Goal: Task Accomplishment & Management: Complete application form

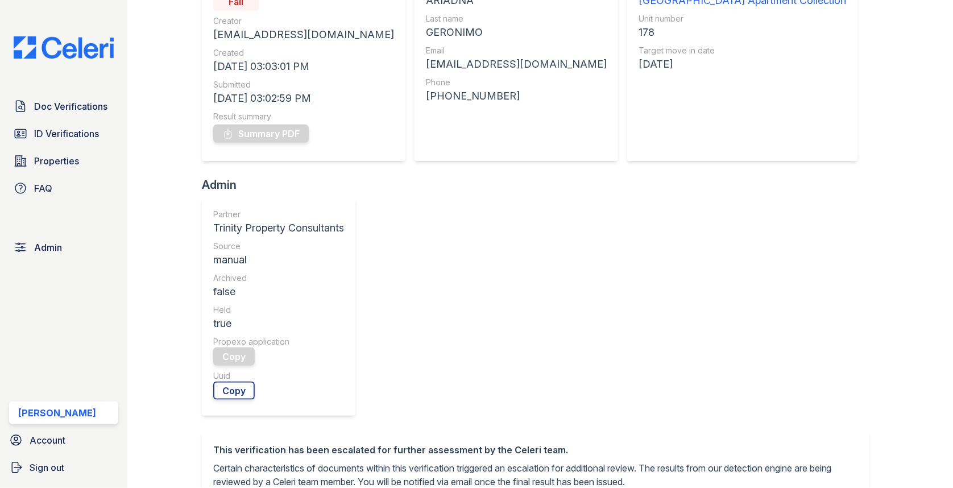
scroll to position [396, 0]
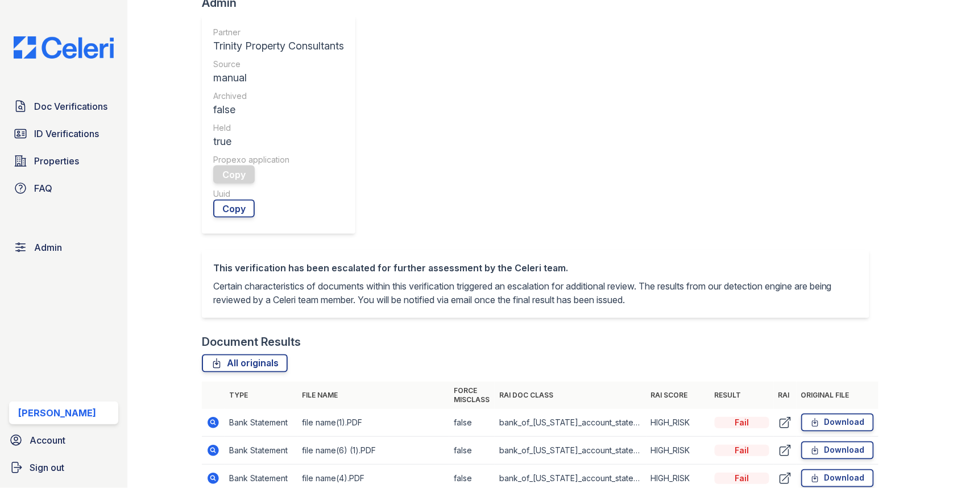
click at [219, 417] on icon at bounding box center [213, 422] width 14 height 14
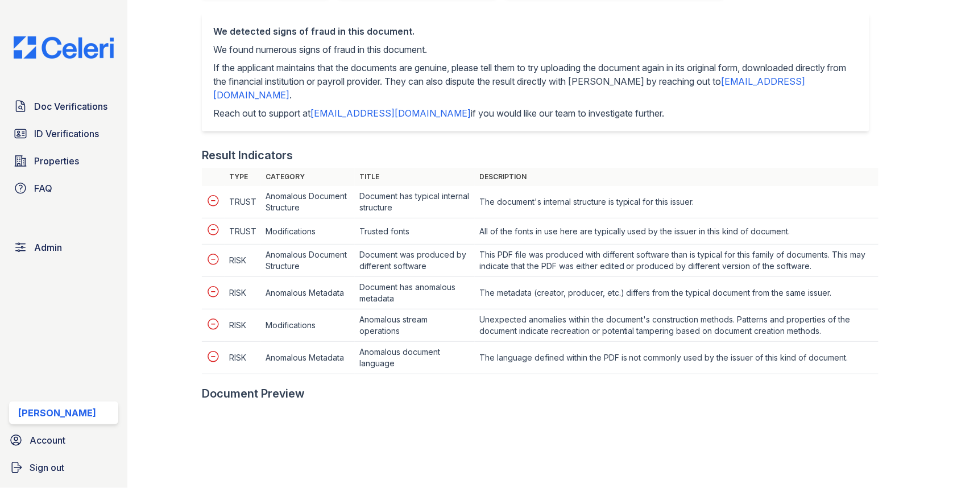
scroll to position [541, 0]
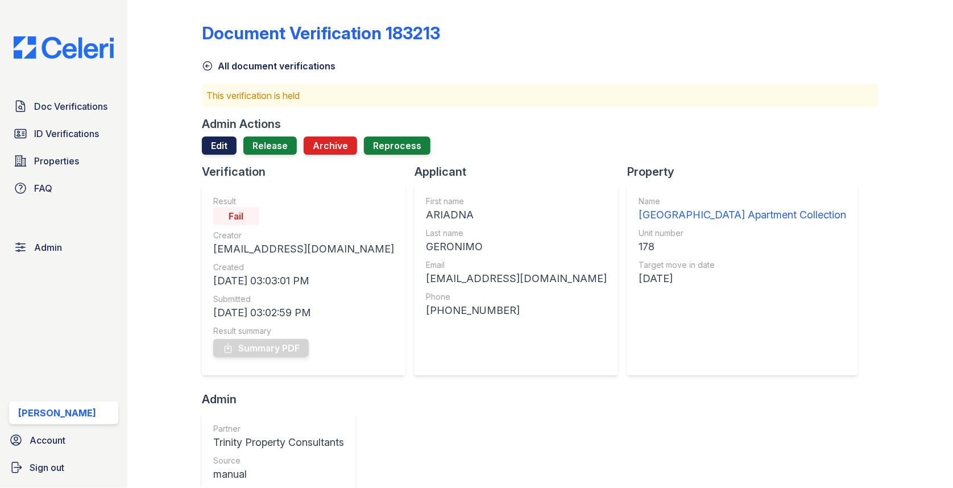
click at [224, 153] on link "Edit" at bounding box center [219, 145] width 35 height 18
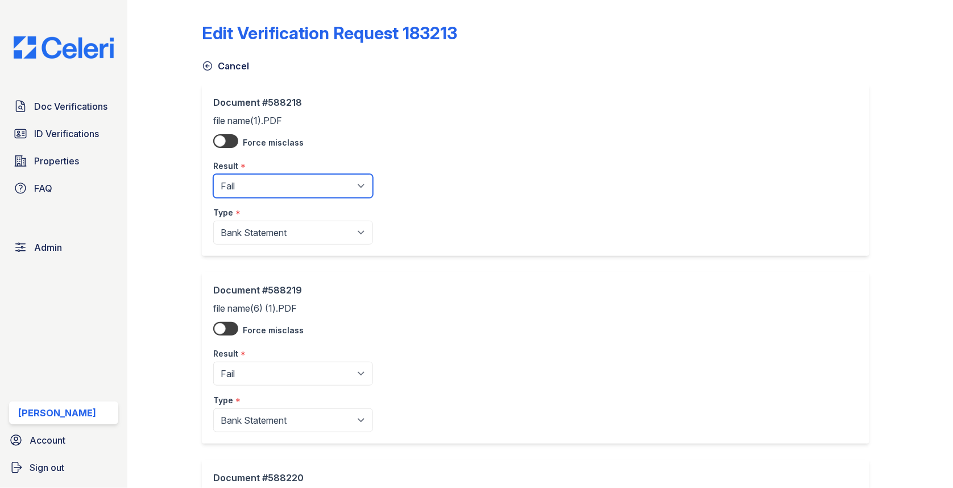
click at [249, 191] on select "Pending Sent Started Processing Pass Fail Caution Error N/A" at bounding box center [293, 186] width 160 height 24
select select "pass"
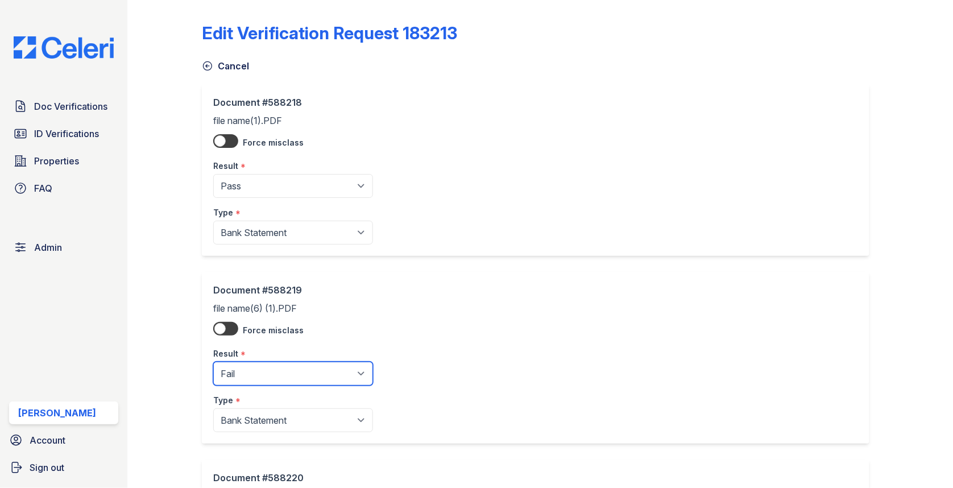
click at [259, 369] on select "Pending Sent Started Processing Pass Fail Caution Error N/A" at bounding box center [293, 373] width 160 height 24
select select "pass"
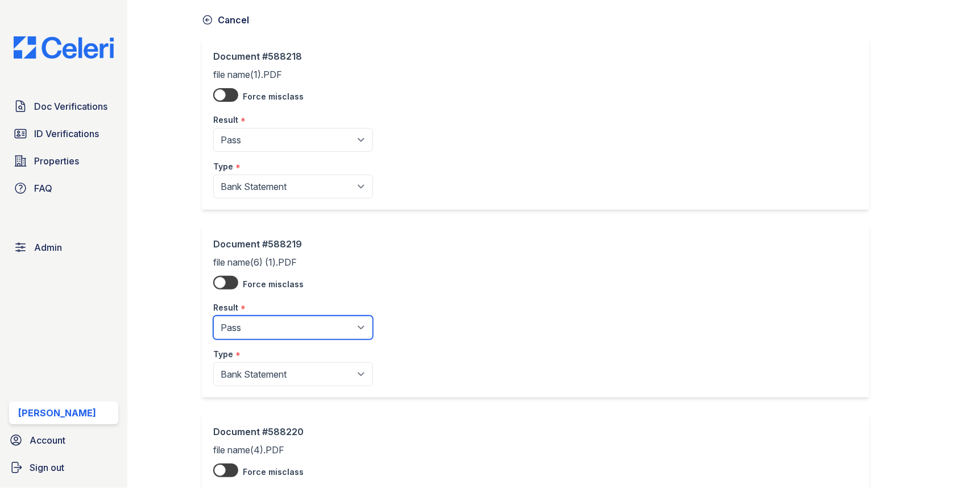
scroll to position [208, 0]
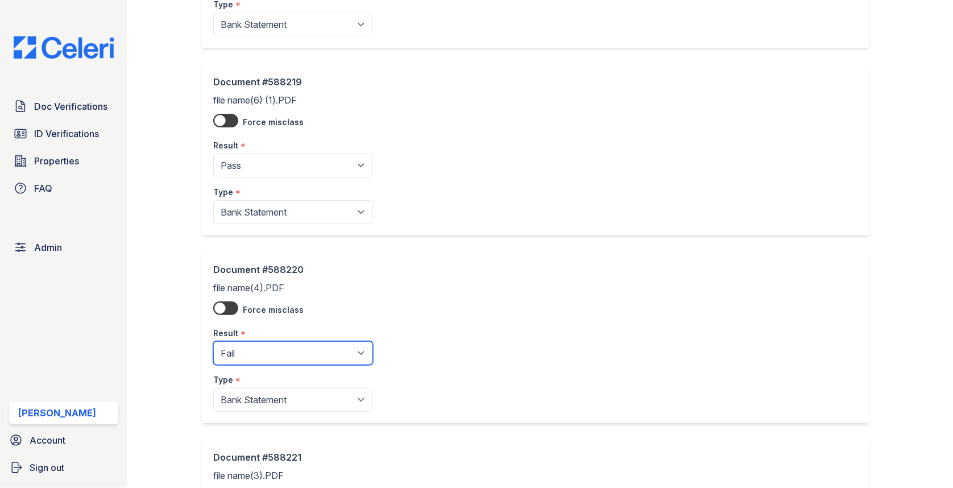
click at [268, 341] on select "Pending Sent Started Processing Pass Fail Caution Error N/A" at bounding box center [293, 353] width 160 height 24
select select "pass"
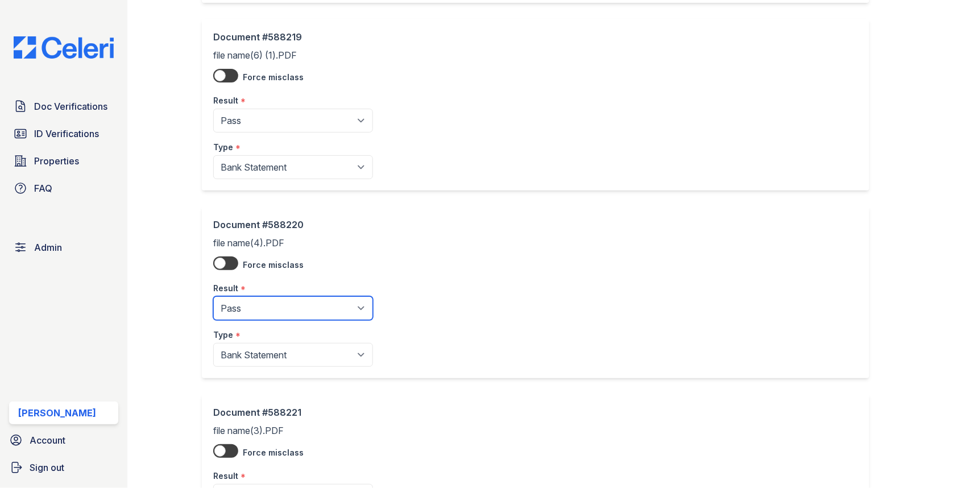
scroll to position [433, 0]
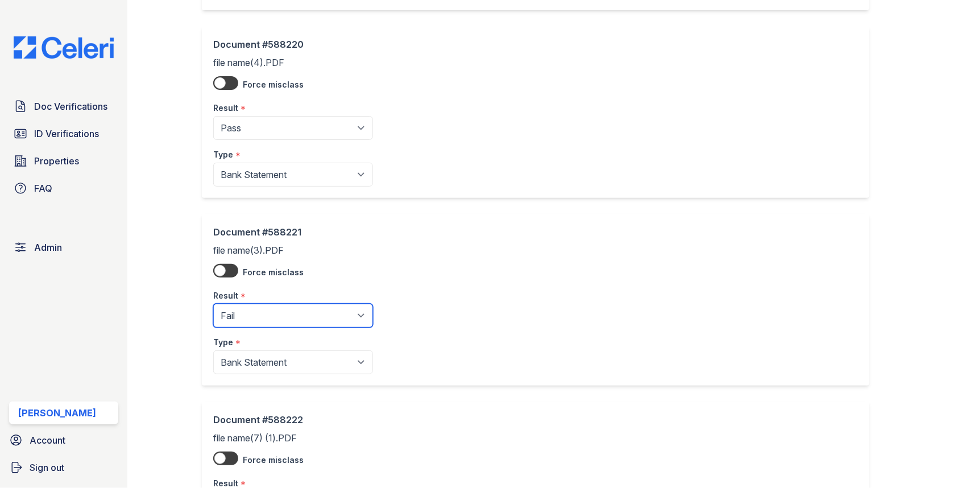
click at [277, 314] on select "Pending Sent Started Processing Pass Fail Caution Error N/A" at bounding box center [293, 315] width 160 height 24
select select "pass"
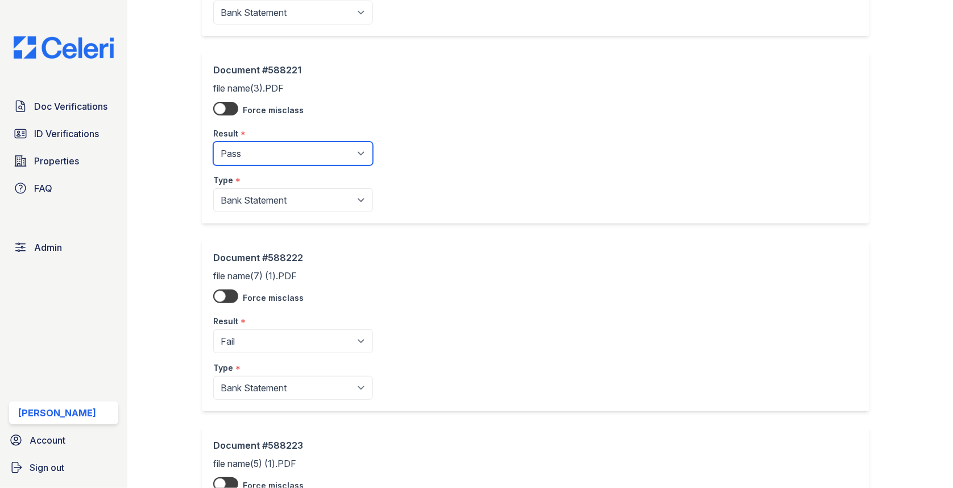
scroll to position [652, 0]
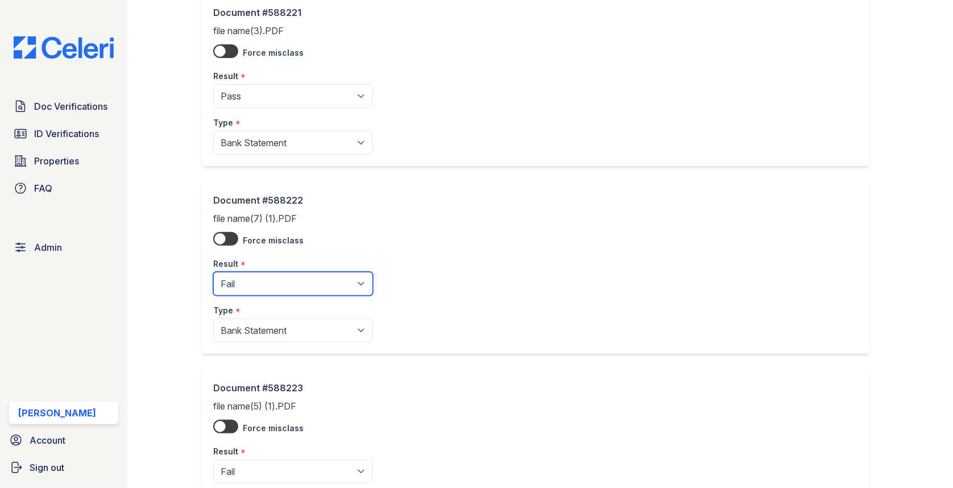
click at [261, 272] on select "Pending Sent Started Processing Pass Fail Caution Error N/A" at bounding box center [293, 284] width 160 height 24
select select "pass"
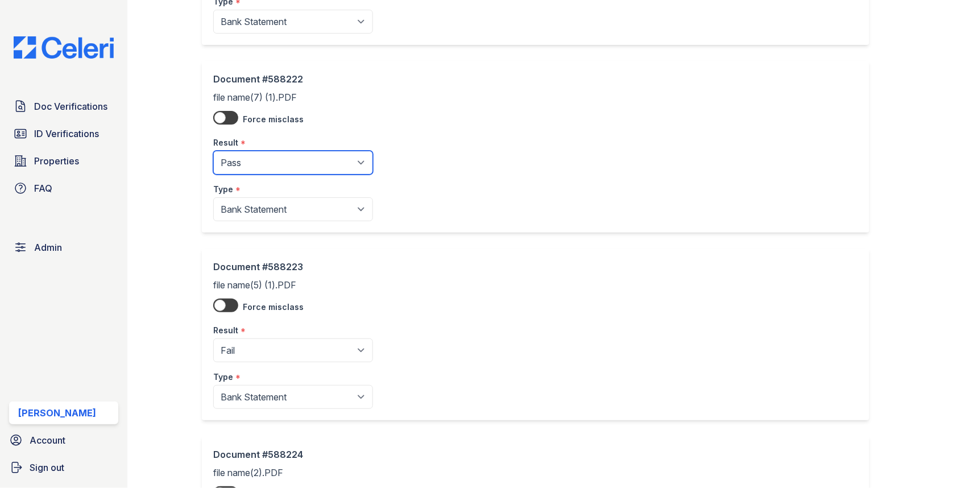
scroll to position [959, 0]
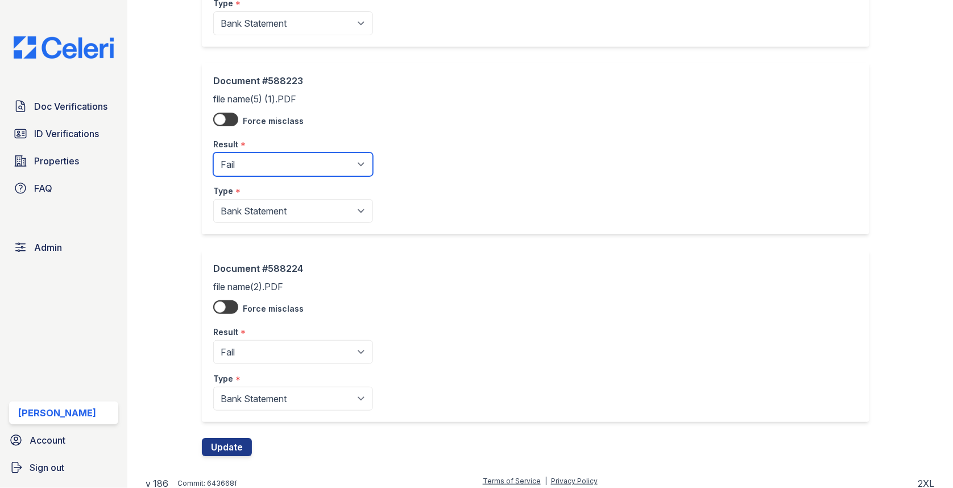
click at [263, 163] on select "Pending Sent Started Processing Pass Fail Caution Error N/A" at bounding box center [293, 164] width 160 height 24
select select "pass"
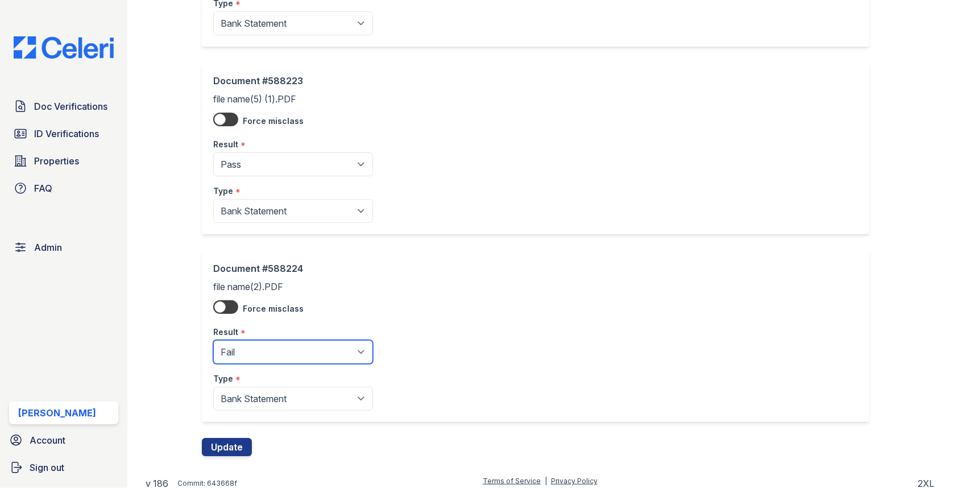
click at [259, 340] on select "Pending Sent Started Processing Pass Fail Caution Error N/A" at bounding box center [293, 352] width 160 height 24
select select "pass"
click at [239, 439] on button "Update" at bounding box center [227, 447] width 50 height 18
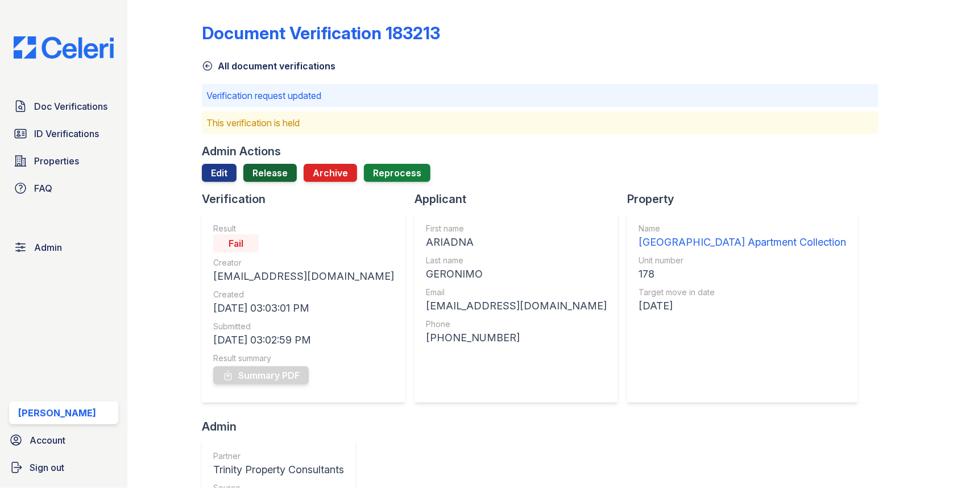
click at [273, 173] on link "Release" at bounding box center [269, 173] width 53 height 18
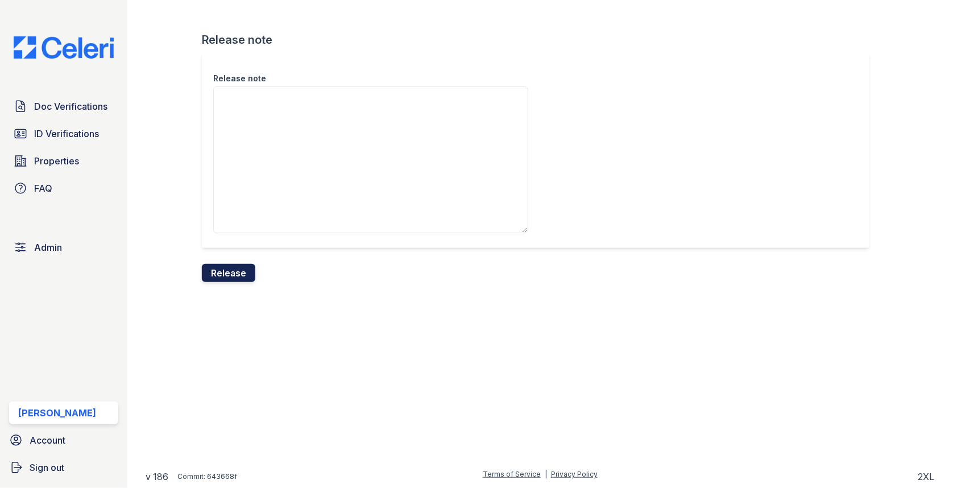
click at [244, 271] on button "Release" at bounding box center [228, 273] width 53 height 18
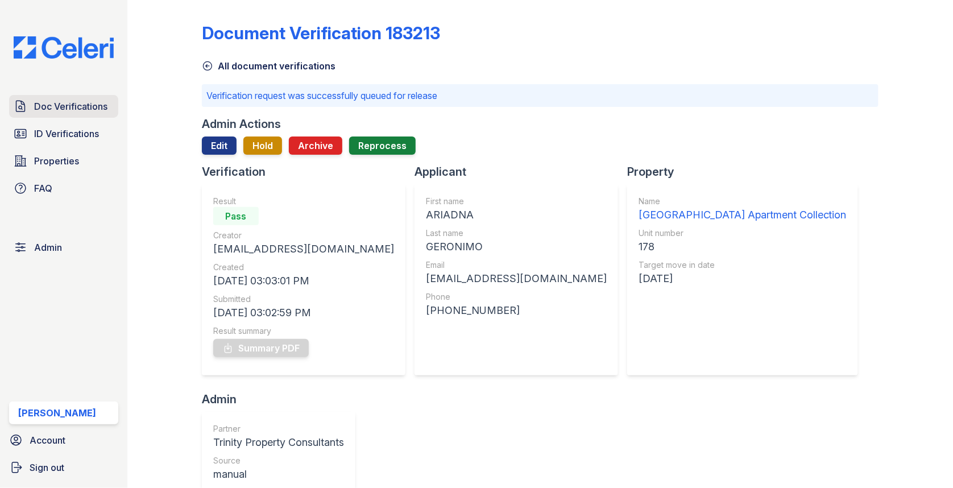
click at [94, 98] on link "Doc Verifications" at bounding box center [63, 106] width 109 height 23
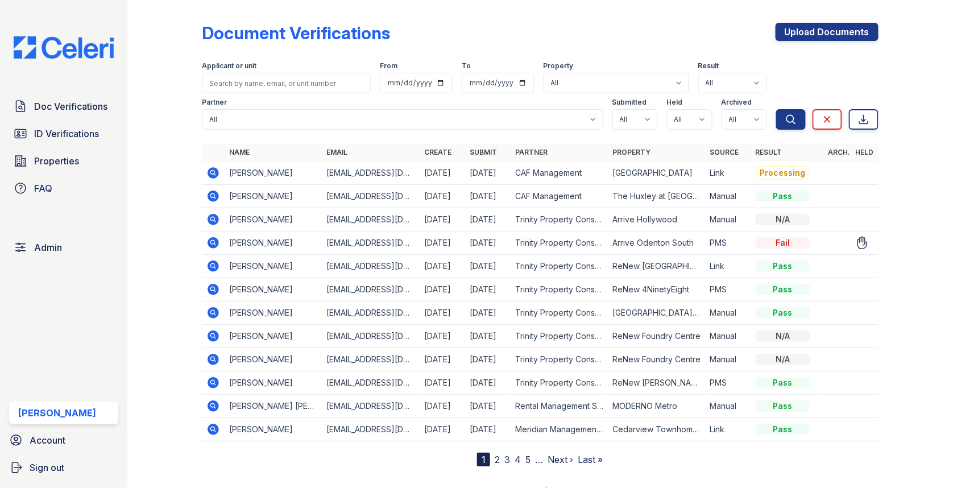
click at [211, 238] on icon at bounding box center [212, 242] width 11 height 11
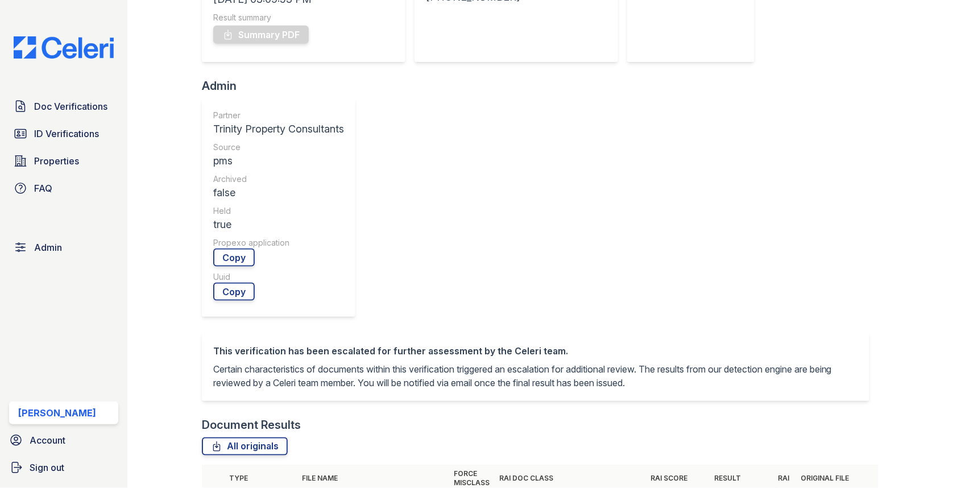
scroll to position [388, 0]
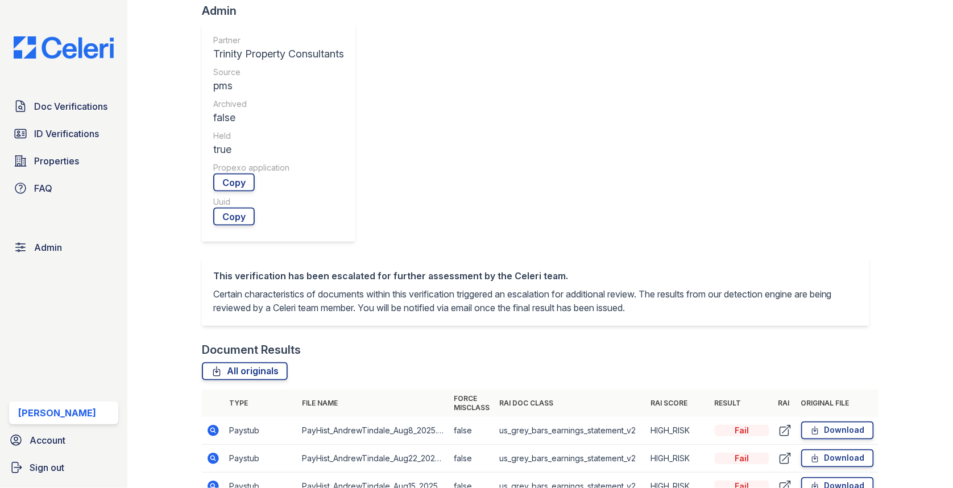
click at [211, 428] on icon at bounding box center [212, 429] width 3 height 3
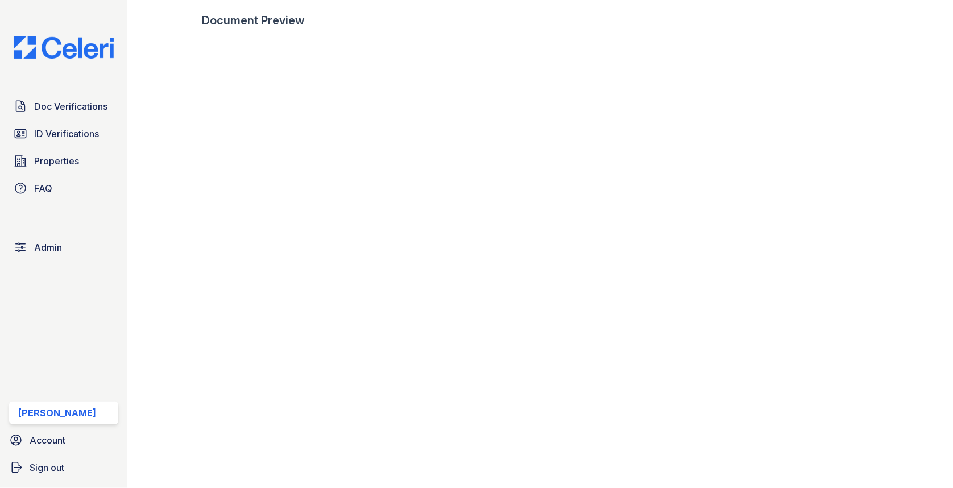
scroll to position [751, 0]
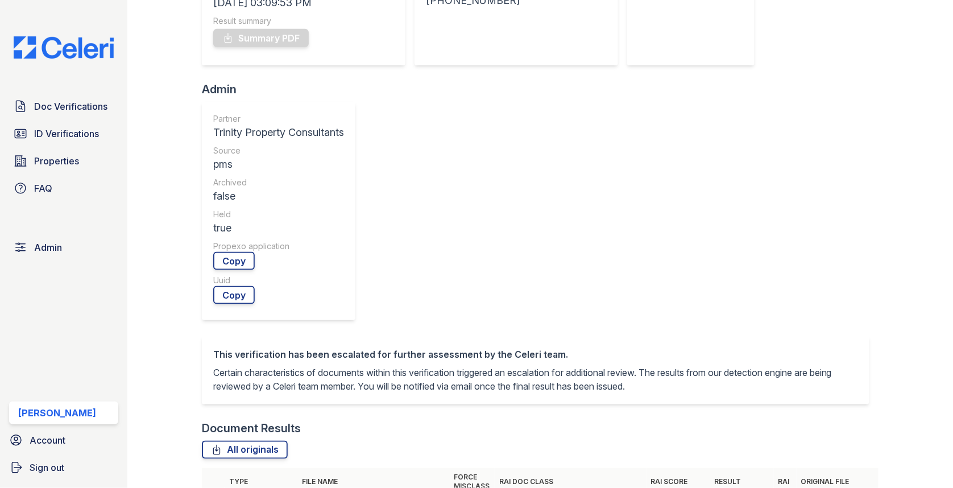
scroll to position [417, 0]
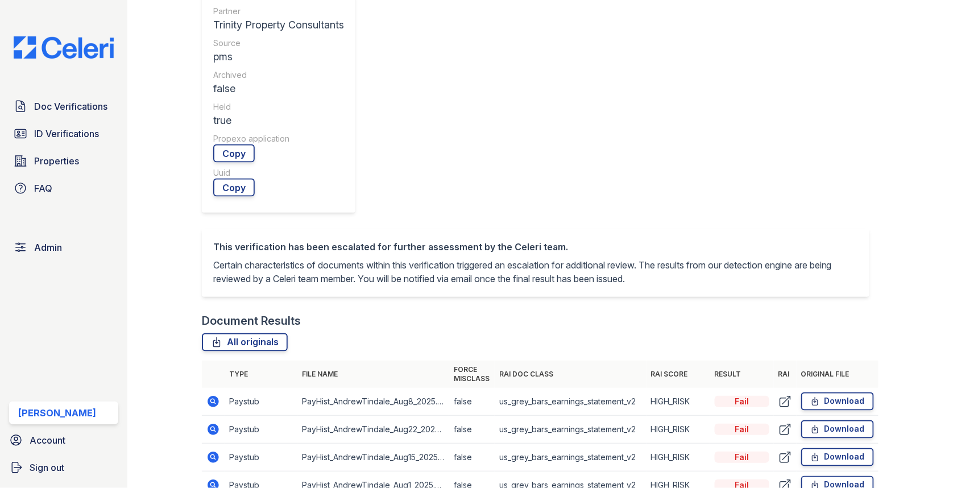
click at [215, 478] on icon at bounding box center [213, 485] width 14 height 14
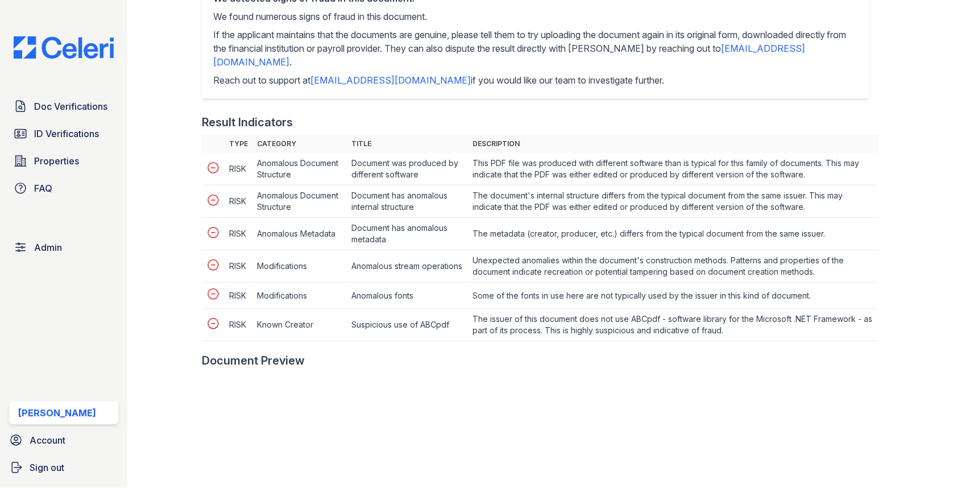
scroll to position [538, 0]
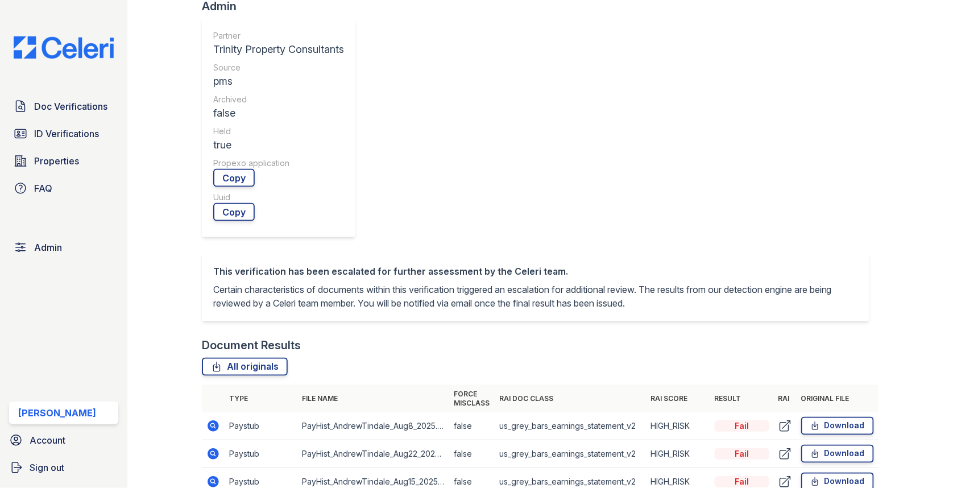
scroll to position [515, 0]
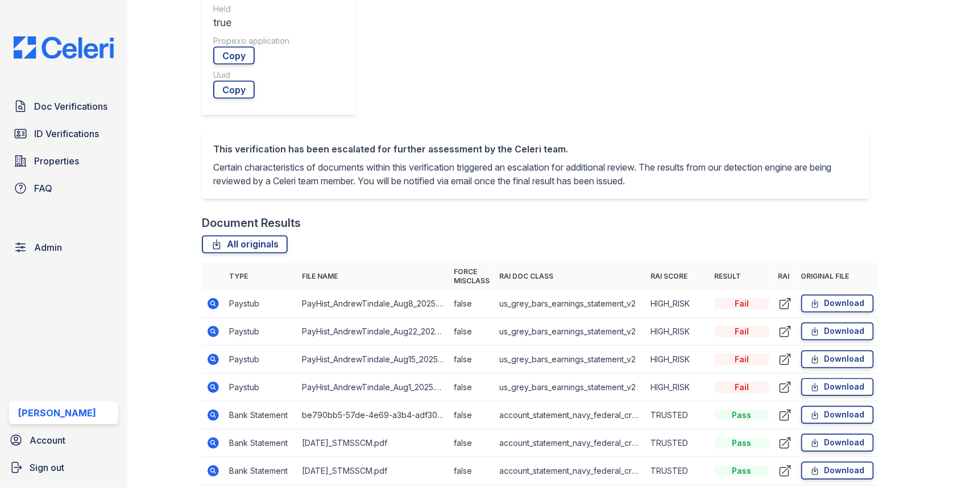
click at [213, 464] on icon at bounding box center [213, 471] width 14 height 14
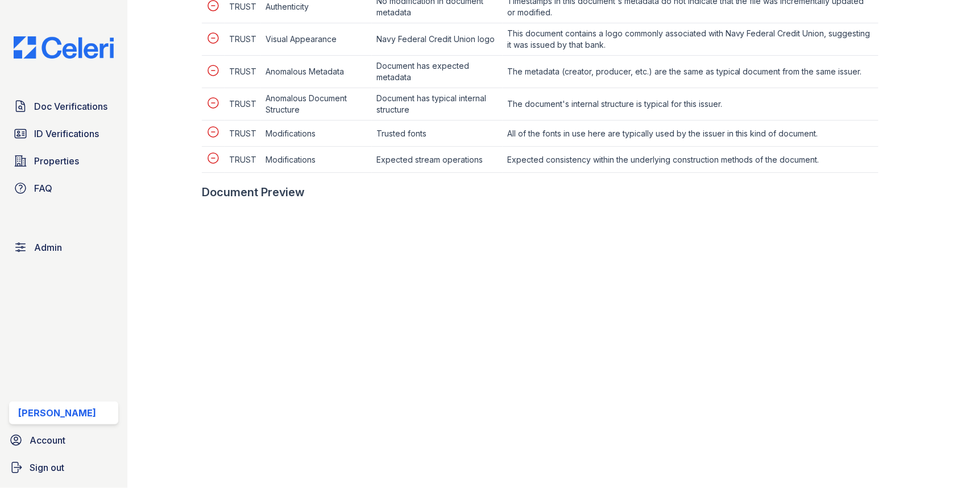
scroll to position [656, 0]
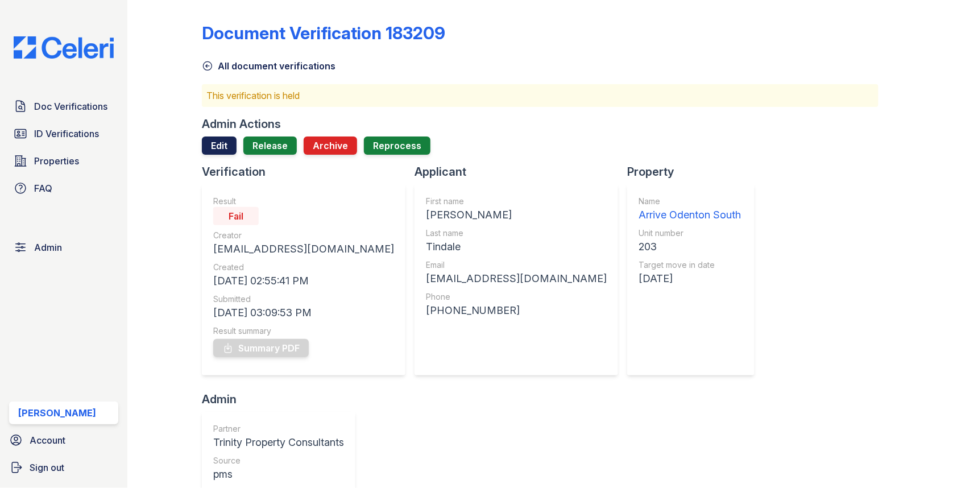
click at [217, 136] on link "Edit" at bounding box center [219, 145] width 35 height 18
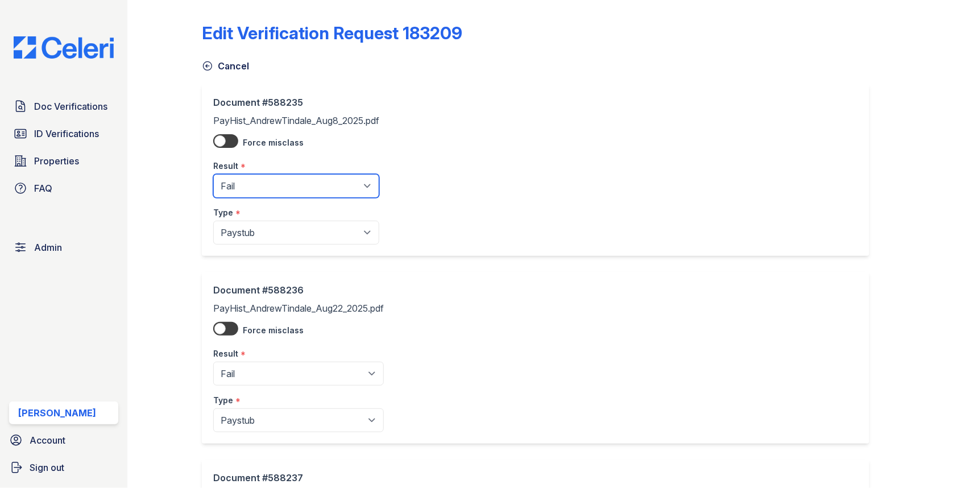
click at [242, 180] on select "Pending Sent Started Processing Pass Fail Caution Error N/A" at bounding box center [296, 186] width 166 height 24
select select "caution"
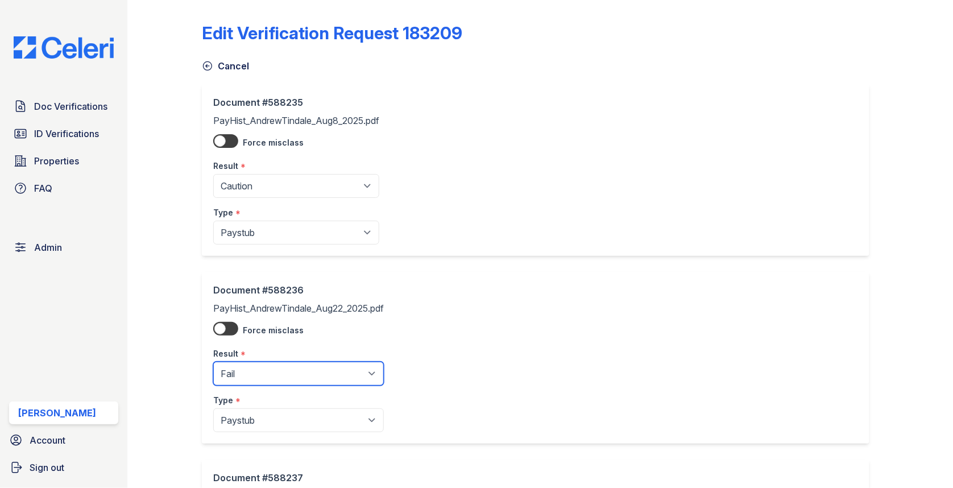
click at [262, 361] on select "Pending Sent Started Processing Pass Fail Caution Error N/A" at bounding box center [298, 373] width 170 height 24
select select "caution"
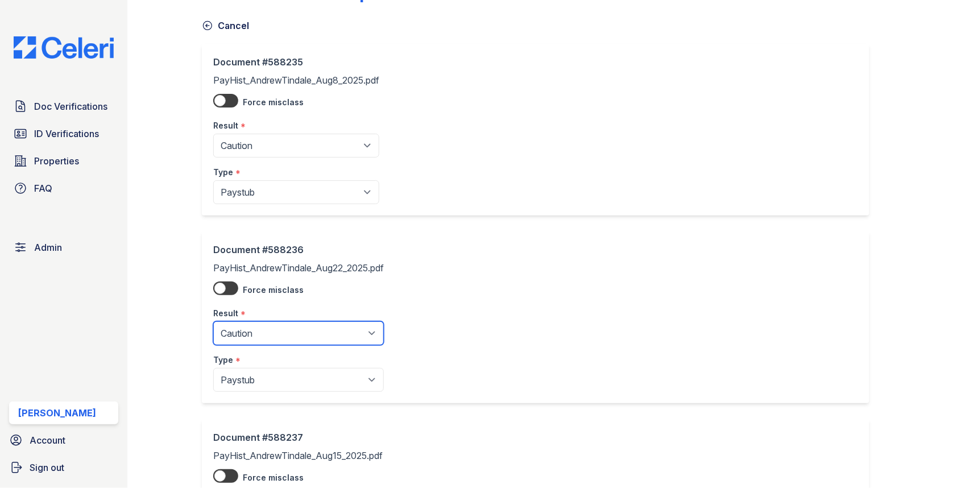
scroll to position [228, 0]
click at [278, 335] on select "Pending Sent Started Processing Pass Fail Caution Error N/A" at bounding box center [297, 333] width 169 height 24
select select "caution"
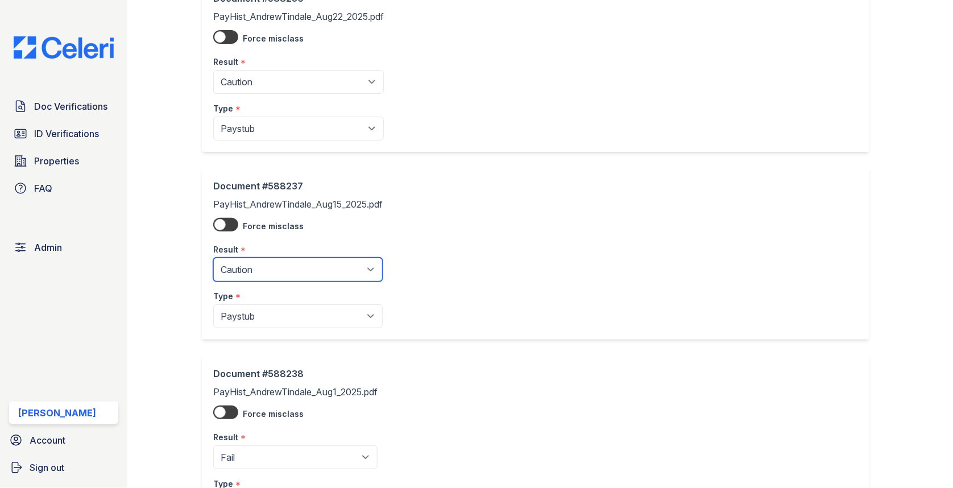
scroll to position [491, 0]
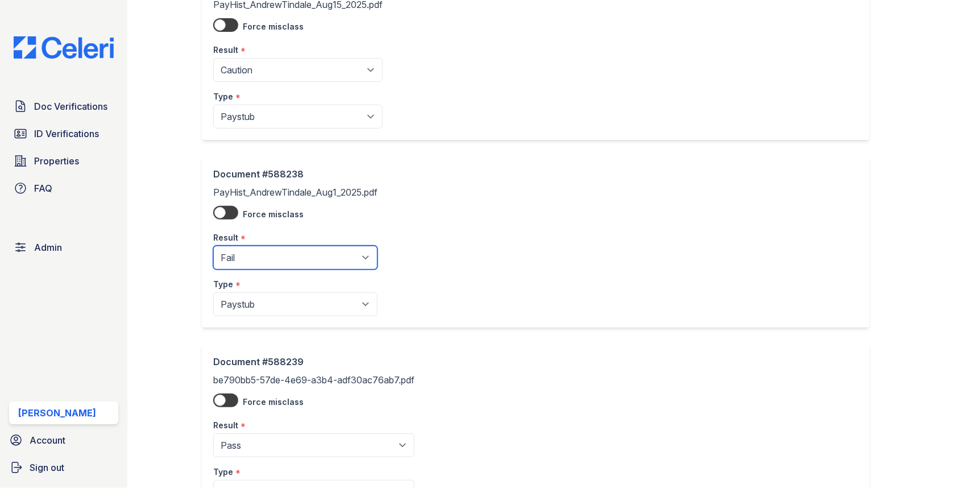
click at [278, 258] on select "Pending Sent Started Processing Pass Fail Caution Error N/A" at bounding box center [295, 258] width 164 height 24
click at [272, 254] on select "Pending Sent Started Processing Pass Fail Caution Error N/A" at bounding box center [295, 258] width 164 height 24
select select "caution"
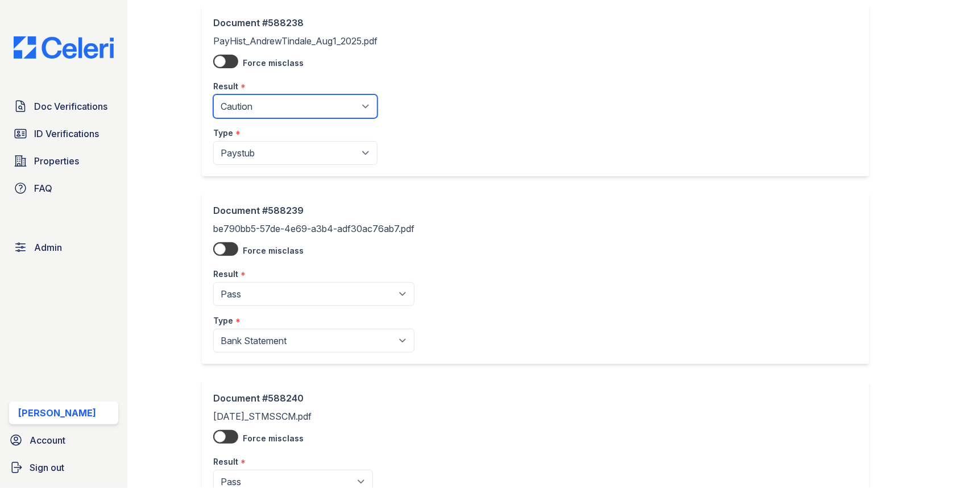
scroll to position [959, 0]
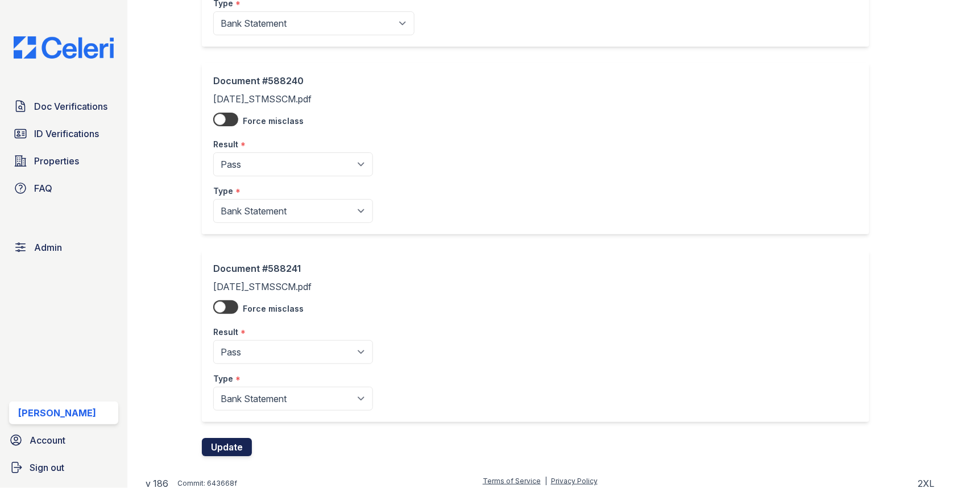
click at [239, 438] on button "Update" at bounding box center [227, 447] width 50 height 18
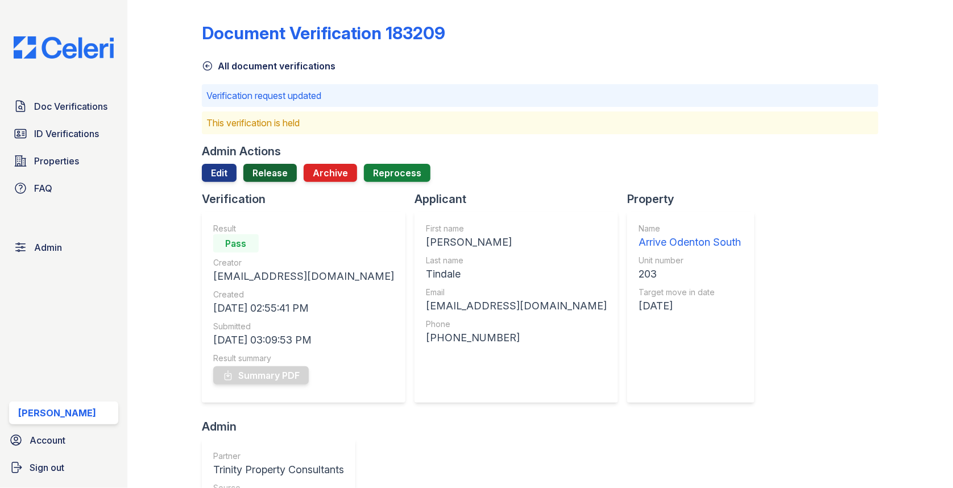
click at [266, 169] on link "Release" at bounding box center [269, 173] width 53 height 18
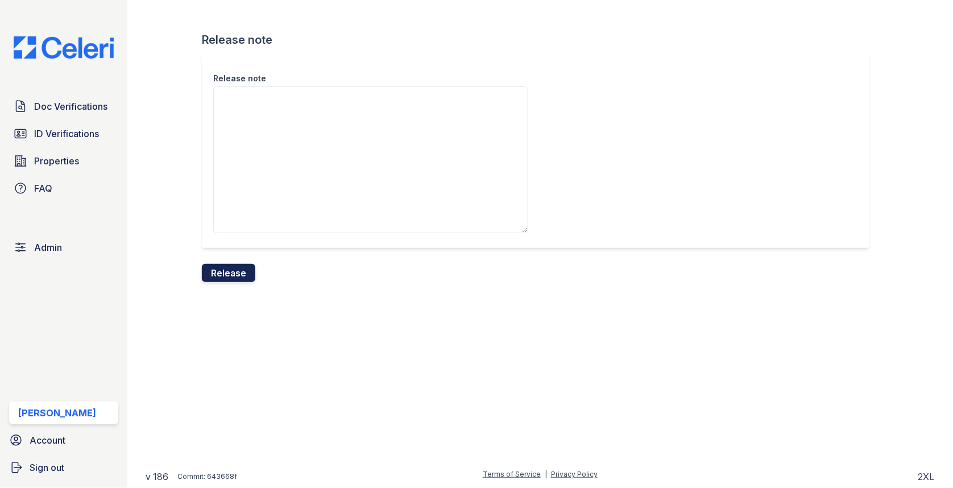
click at [236, 264] on button "Release" at bounding box center [228, 273] width 53 height 18
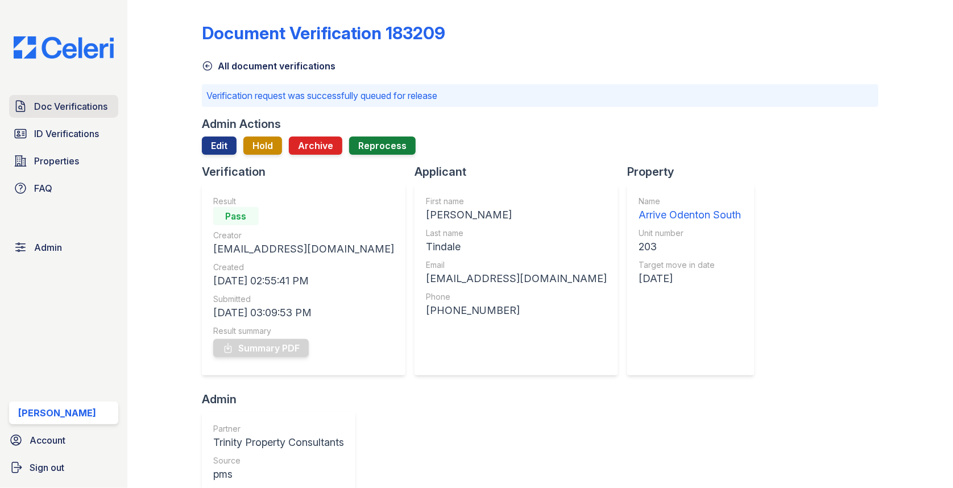
click at [79, 102] on span "Doc Verifications" at bounding box center [70, 106] width 73 height 14
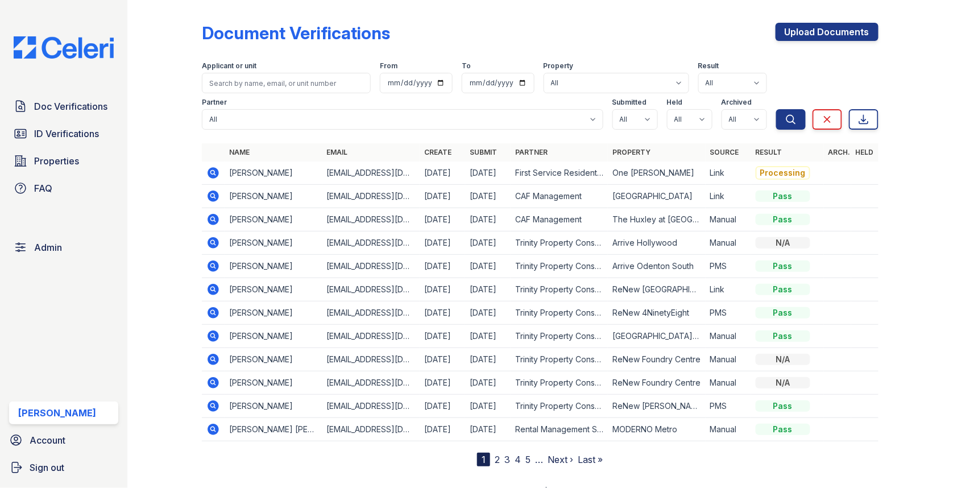
click at [829, 16] on div "Document Verifications Upload Documents Filter Applicant or unit From To Proper…" at bounding box center [540, 235] width 676 height 461
click at [828, 24] on link "Upload Documents" at bounding box center [826, 32] width 103 height 18
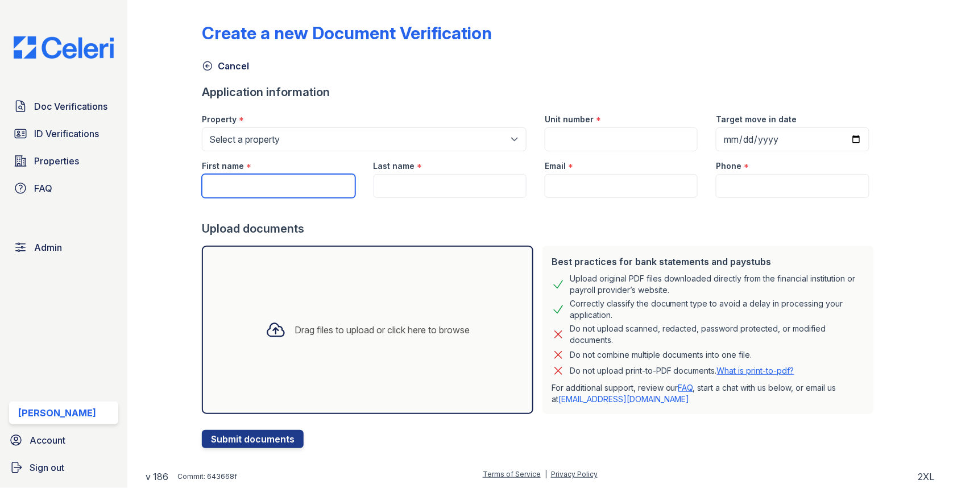
click at [249, 179] on input "First name" at bounding box center [278, 186] width 153 height 24
type input "Ivonne"
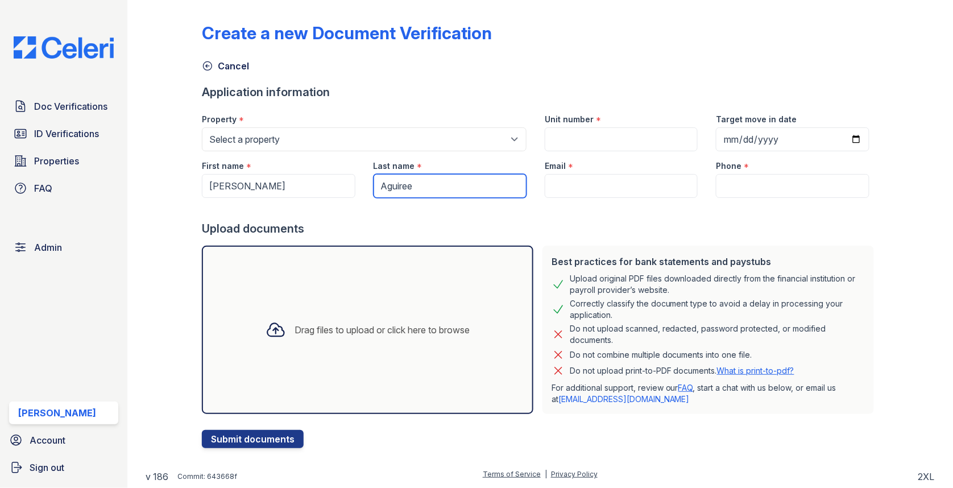
click at [449, 188] on input "Aguiree" at bounding box center [449, 186] width 153 height 24
type input "Aguirre"
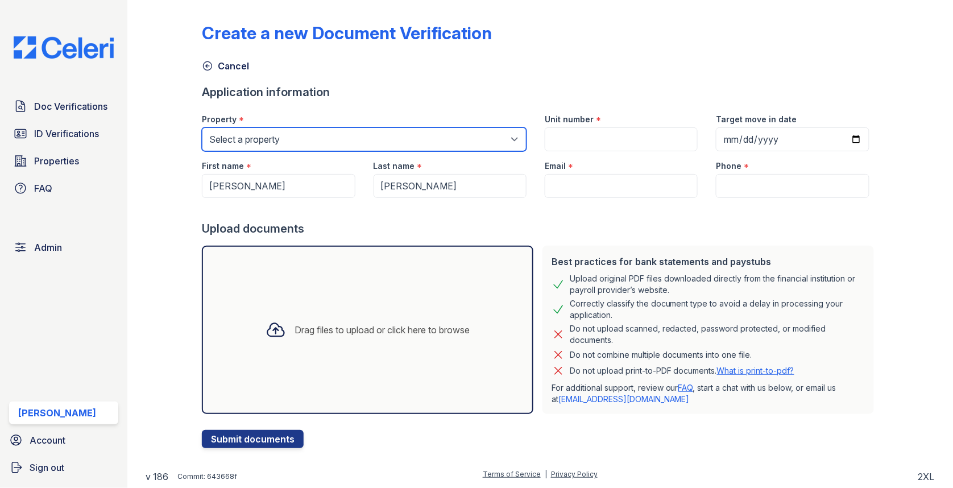
click at [419, 144] on select "Select a property 0000 Kinney Avenue 09 Cape Coral 10006 North Glowing Forge Co…" at bounding box center [364, 139] width 325 height 24
click at [292, 134] on select "Select a property 0000 Kinney Avenue 09 Cape Coral 10006 North Glowing Forge Co…" at bounding box center [364, 139] width 325 height 24
select select "75"
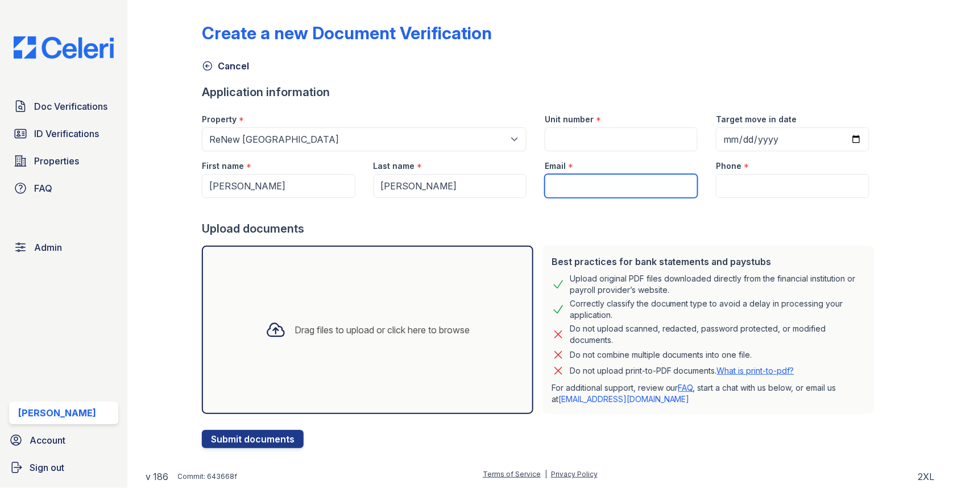
click at [599, 184] on input "Email" at bounding box center [620, 186] width 153 height 24
type input "ivonneaguirre@gmail.com"
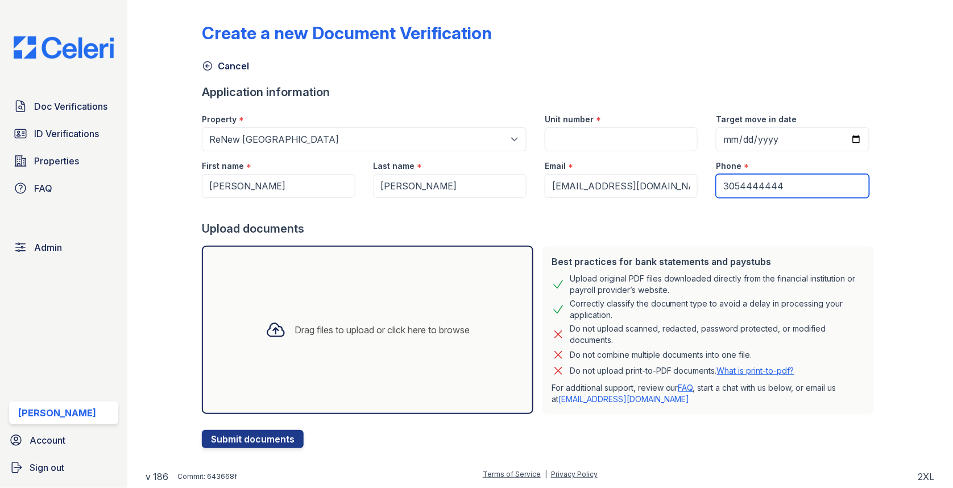
type input "3054444444"
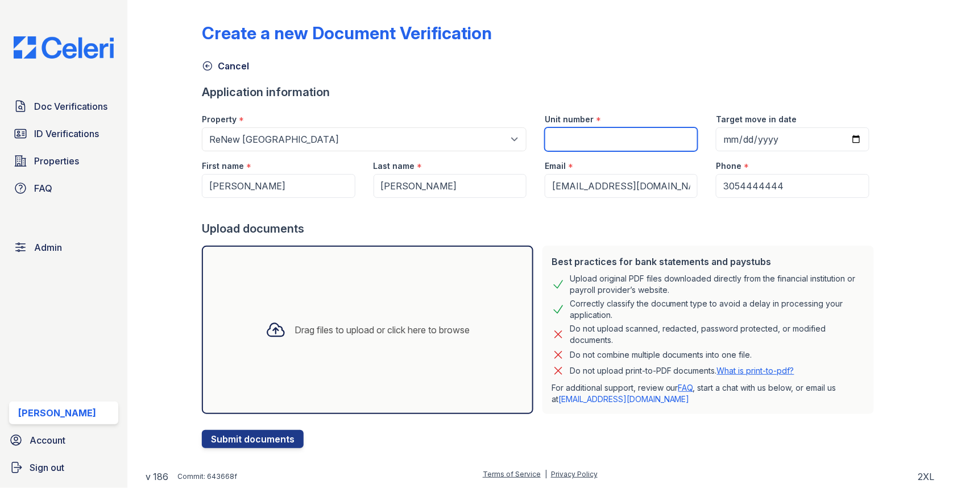
click at [626, 139] on input "Unit number" at bounding box center [620, 139] width 153 height 24
type input "1"
click at [483, 261] on div "Drag files to upload or click here to browse" at bounding box center [367, 330] width 331 height 168
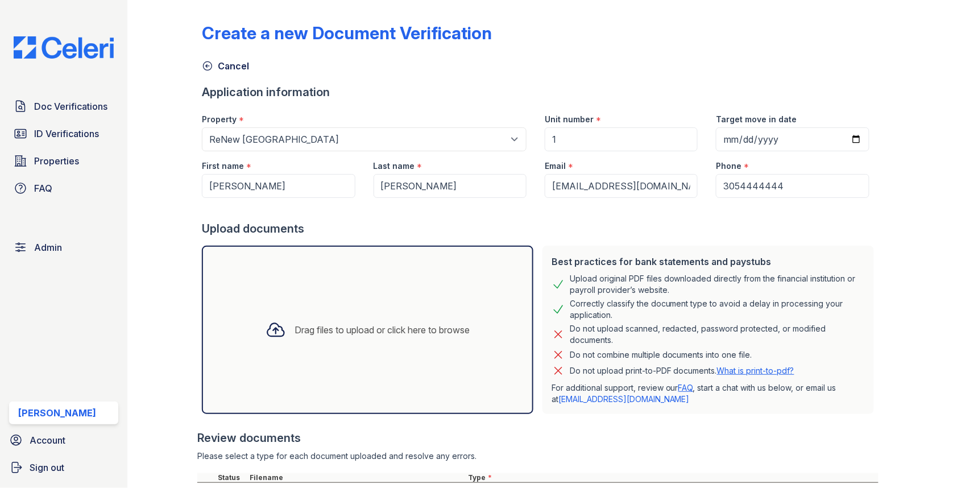
scroll to position [101, 0]
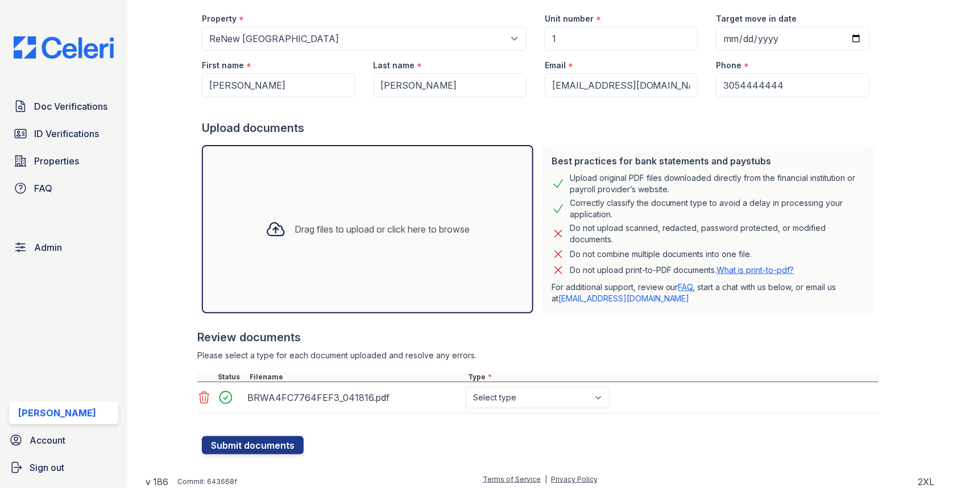
select select "other"
click at [234, 444] on button "Submit documents" at bounding box center [253, 445] width 102 height 18
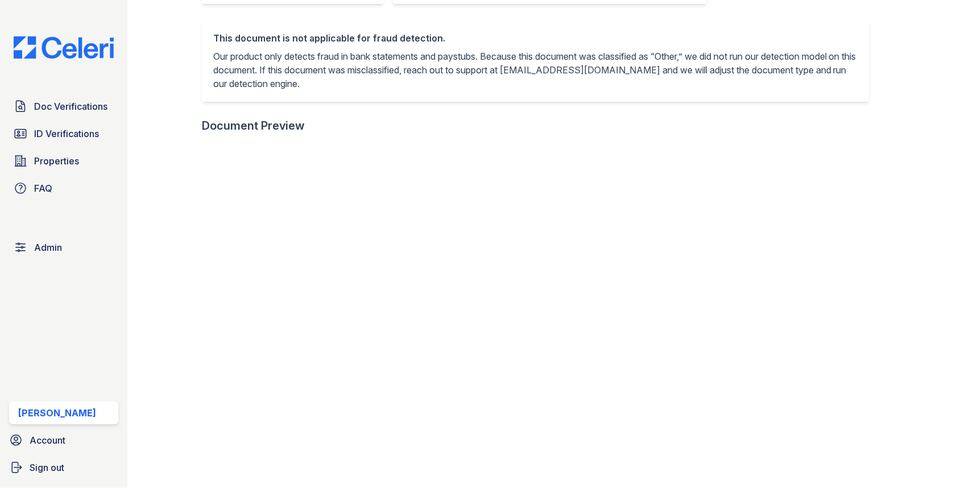
scroll to position [299, 0]
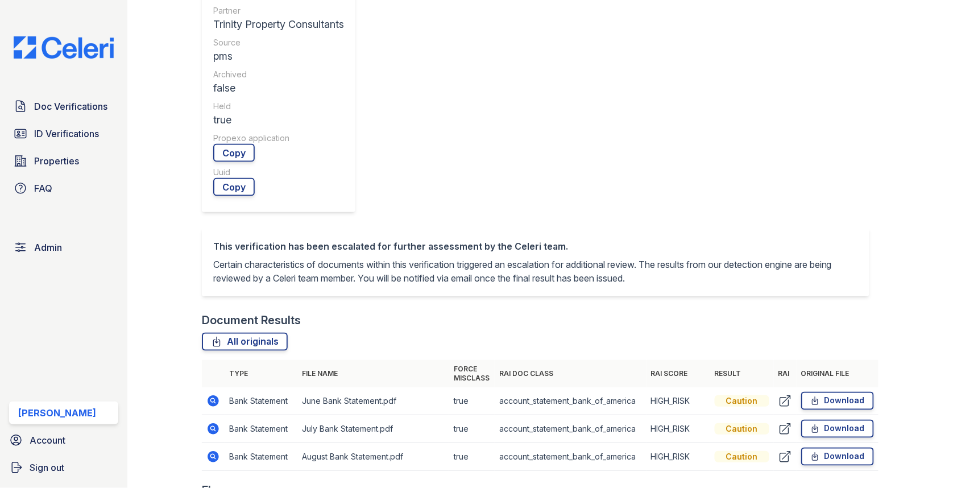
scroll to position [484, 0]
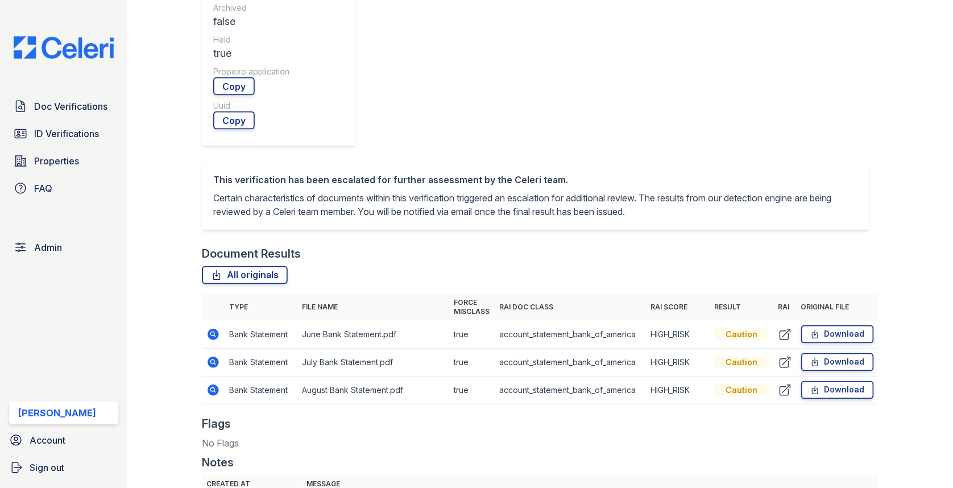
click at [215, 338] on icon at bounding box center [212, 333] width 11 height 11
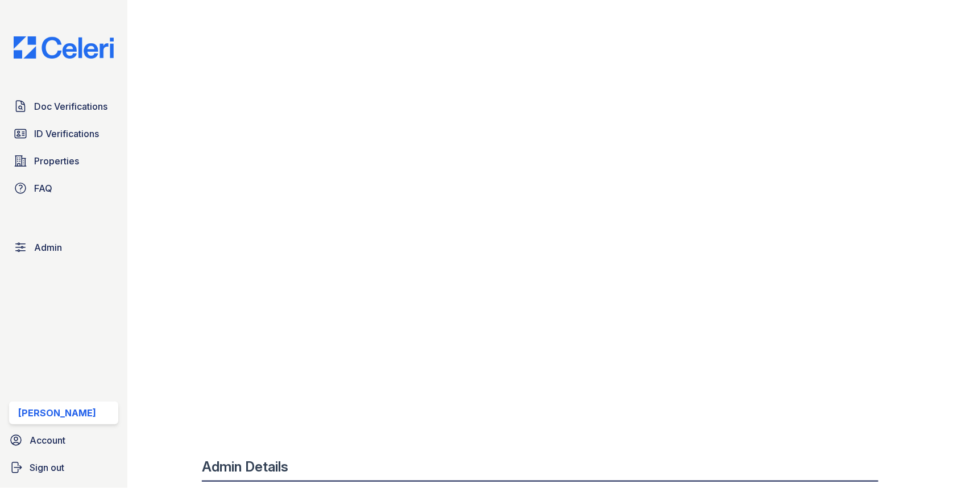
scroll to position [767, 0]
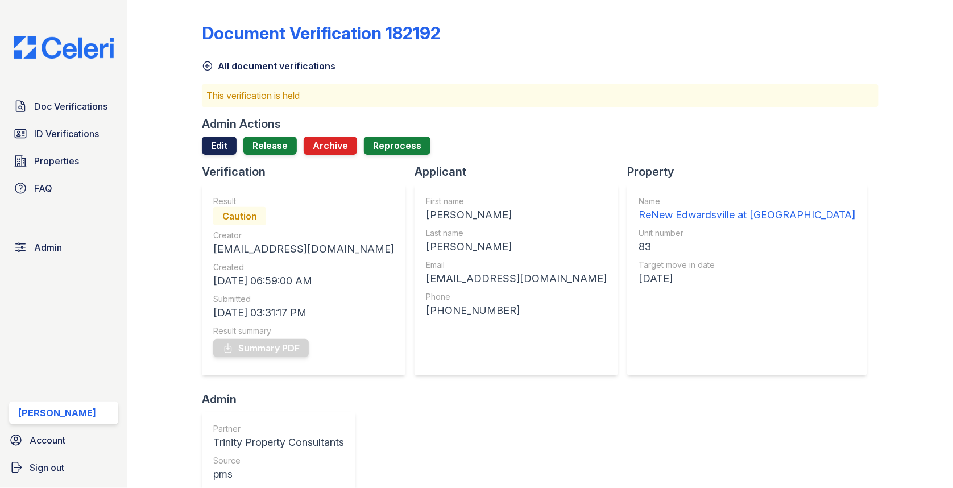
click at [226, 152] on link "Edit" at bounding box center [219, 145] width 35 height 18
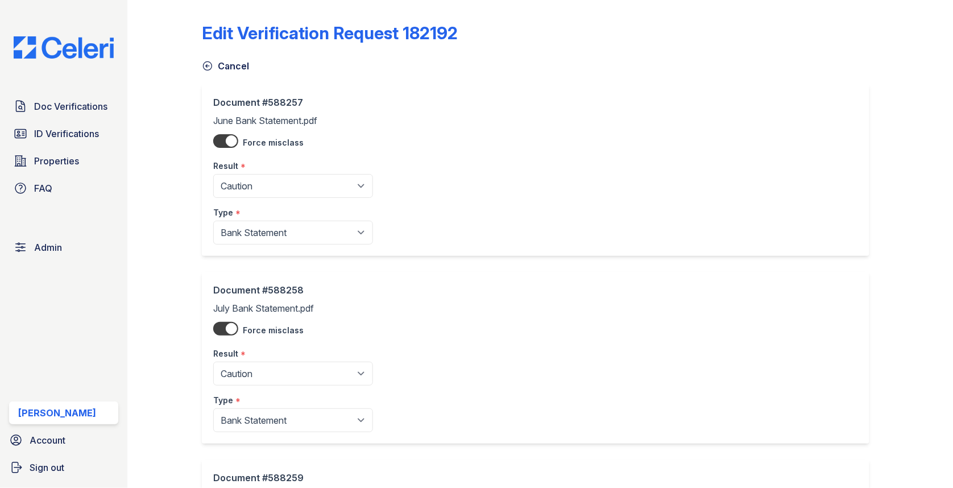
click at [251, 202] on div "Type *" at bounding box center [293, 209] width 160 height 23
click at [251, 192] on select "Pending Sent Started Processing Pass Fail Caution Error N/A" at bounding box center [293, 186] width 160 height 24
select select "fail"
click at [264, 382] on select "Pending Sent Started Processing Pass Fail Caution Error N/A" at bounding box center [293, 373] width 160 height 24
click at [264, 364] on select "Pending Sent Started Processing Pass Fail Caution Error N/A" at bounding box center [293, 373] width 160 height 24
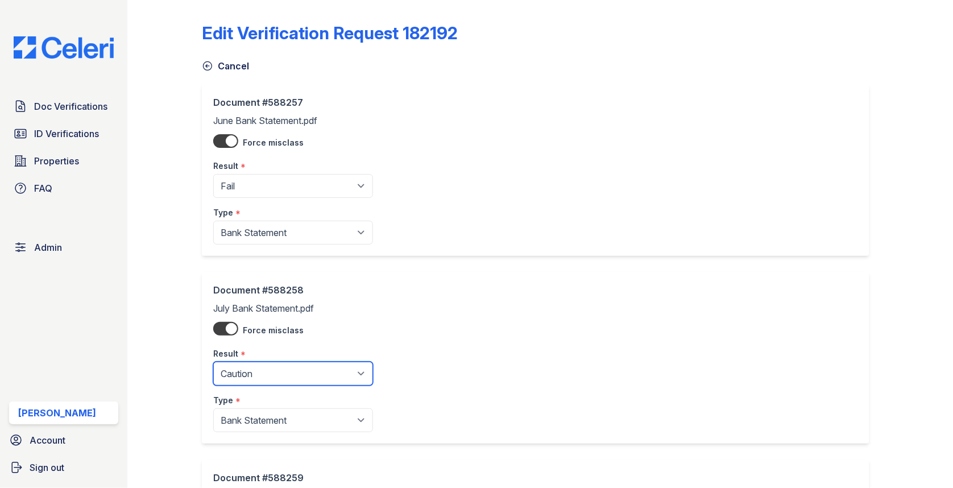
select select "fail"
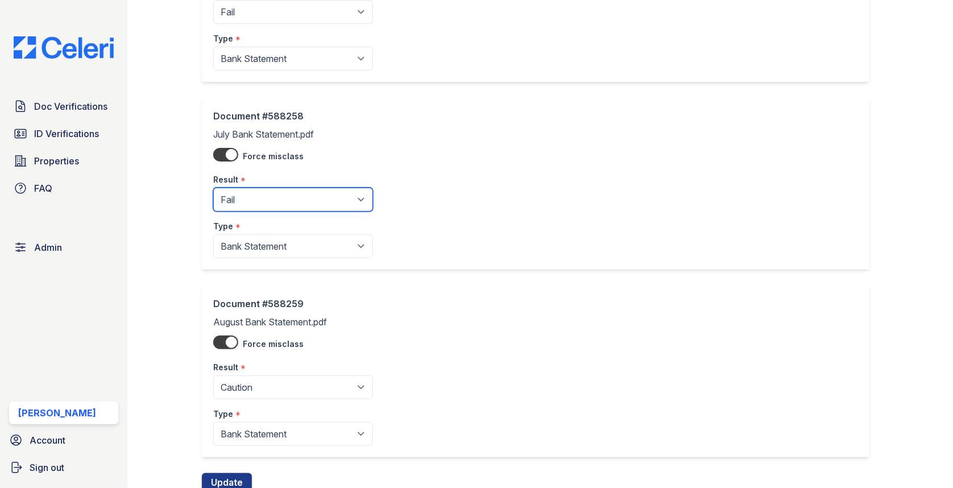
scroll to position [213, 0]
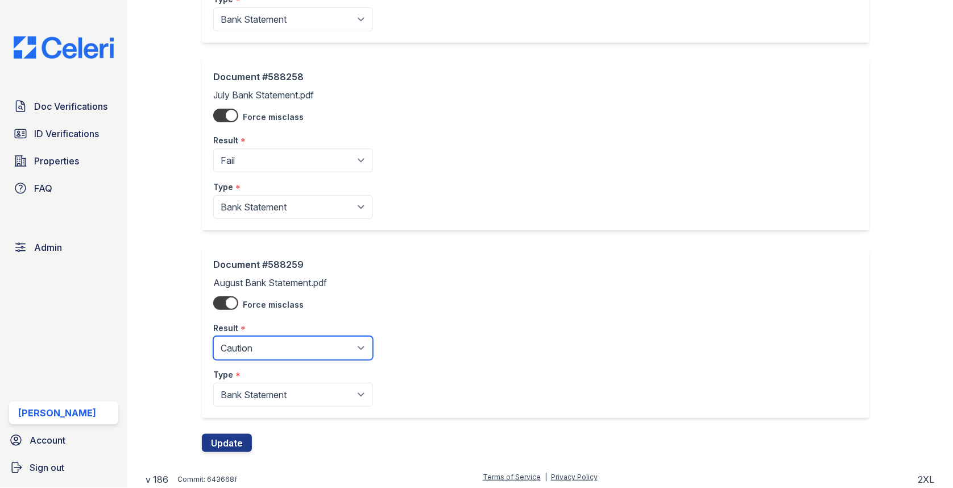
click at [259, 349] on select "Pending Sent Started Processing Pass Fail Caution Error N/A" at bounding box center [293, 348] width 160 height 24
select select "fail"
click at [232, 438] on button "Update" at bounding box center [227, 443] width 50 height 18
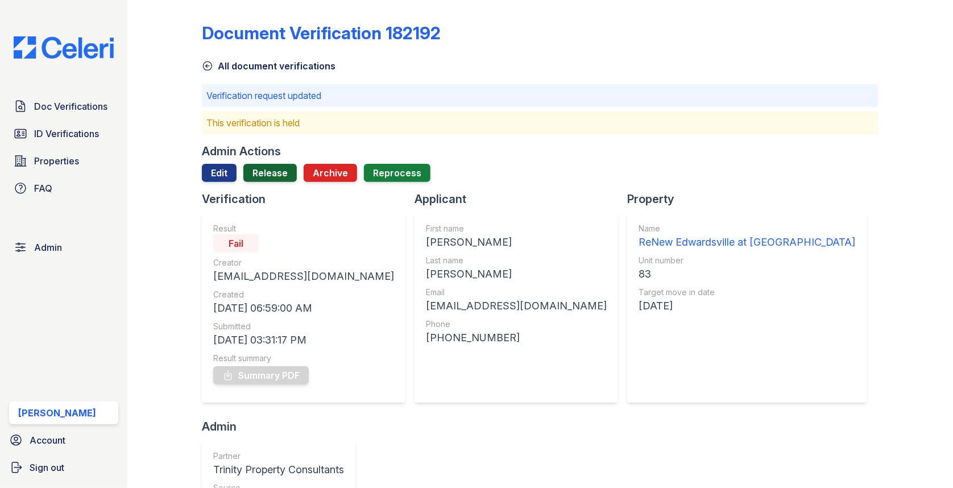
click at [268, 176] on link "Release" at bounding box center [269, 173] width 53 height 18
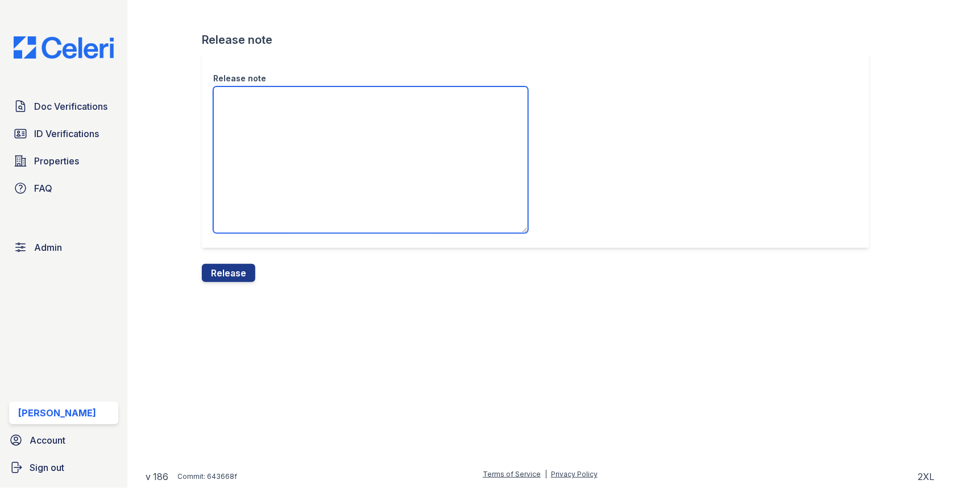
click at [268, 202] on textarea "Release note" at bounding box center [370, 159] width 315 height 147
type textarea "."
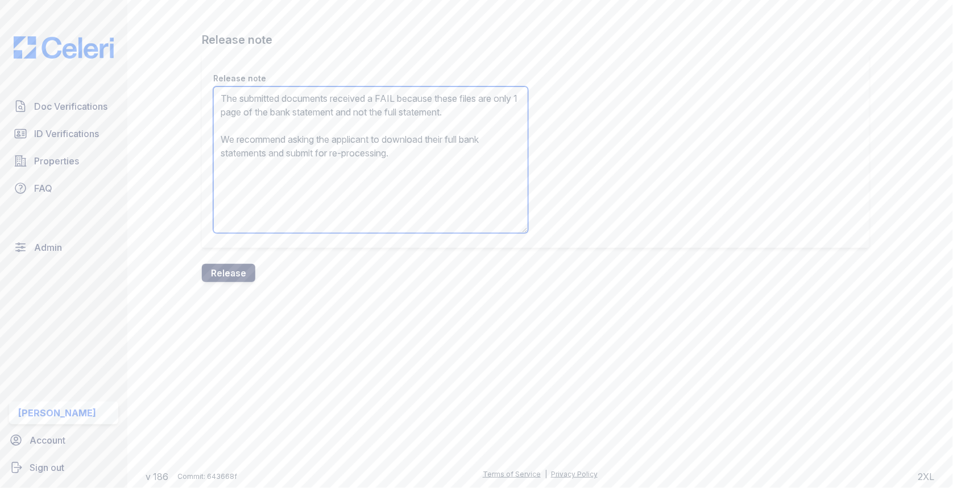
type textarea "The submitted documents received a FAIL because these files are only 1 page of …"
click at [240, 279] on button "Release" at bounding box center [228, 273] width 53 height 18
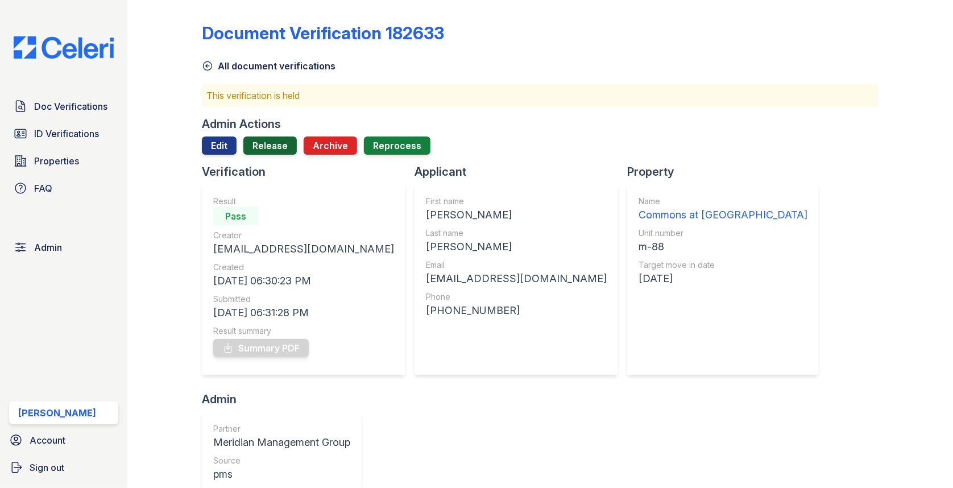
click at [270, 150] on link "Release" at bounding box center [269, 145] width 53 height 18
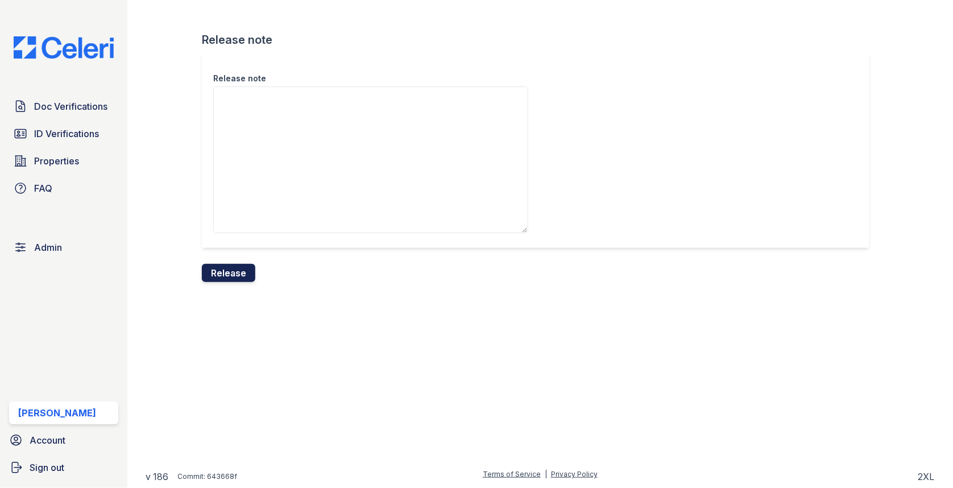
click at [223, 264] on button "Release" at bounding box center [228, 273] width 53 height 18
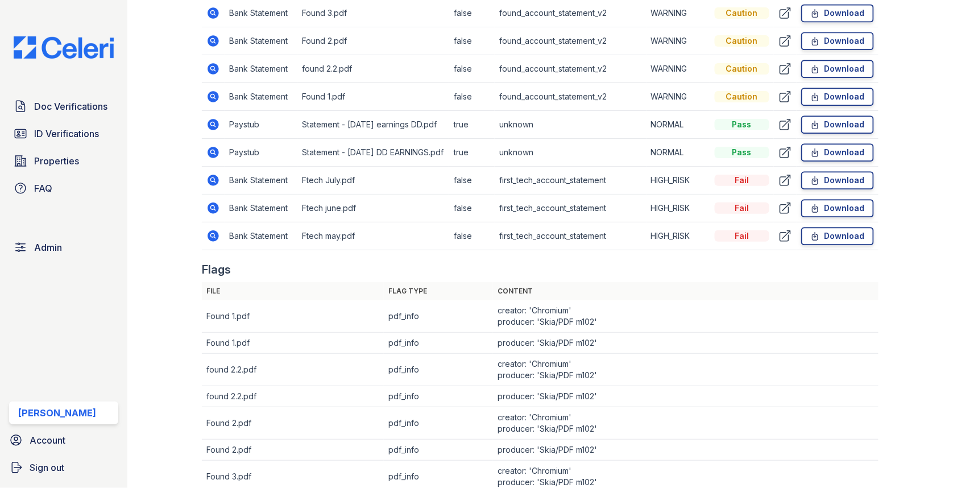
scroll to position [884, 0]
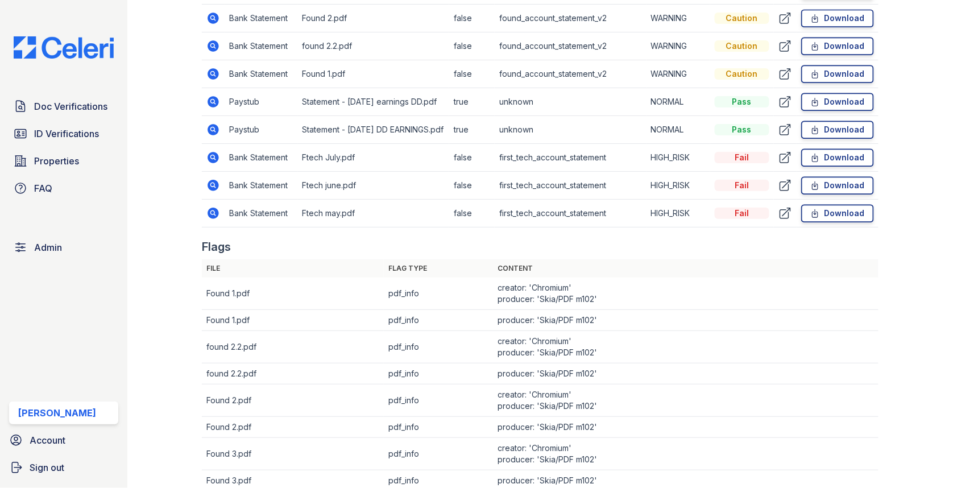
click at [216, 155] on icon at bounding box center [212, 157] width 11 height 11
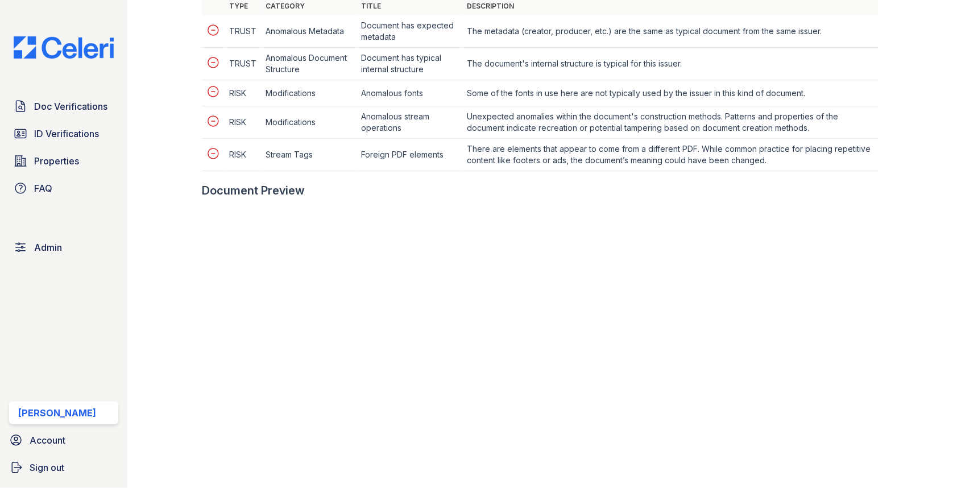
scroll to position [622, 0]
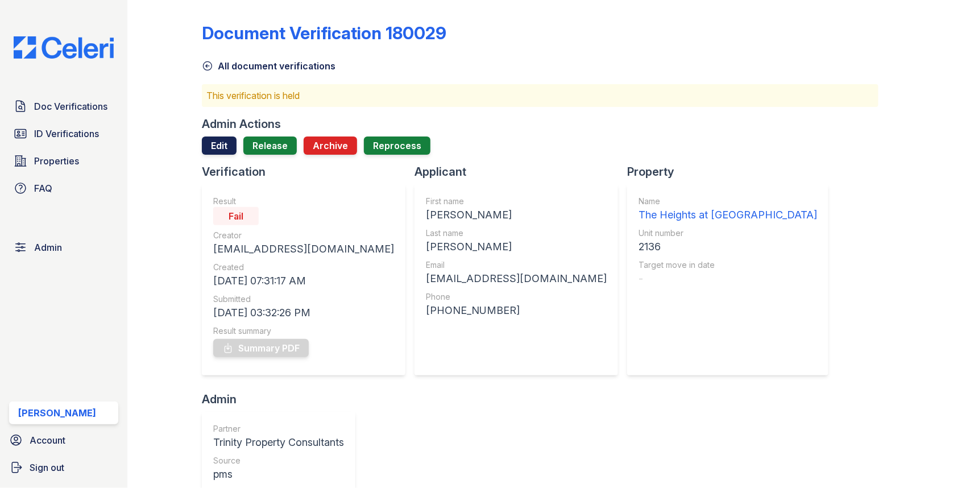
click at [226, 140] on link "Edit" at bounding box center [219, 145] width 35 height 18
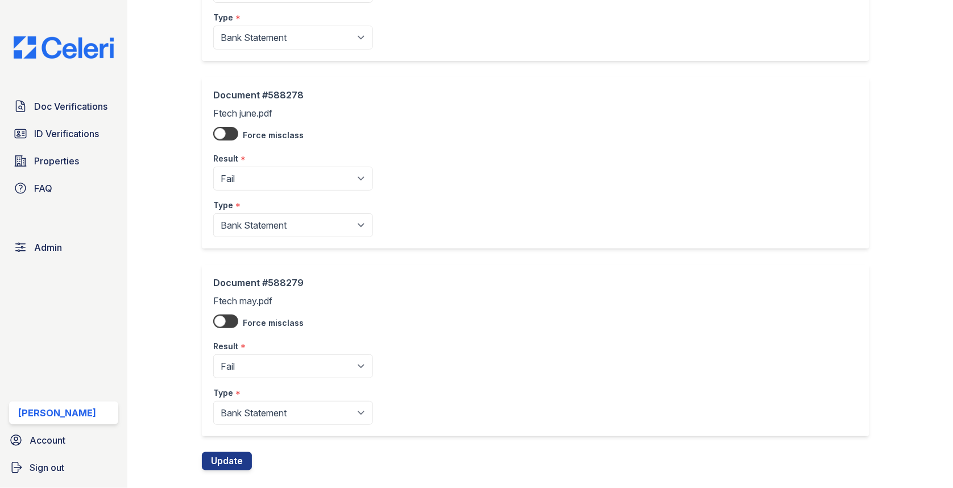
scroll to position [1706, 0]
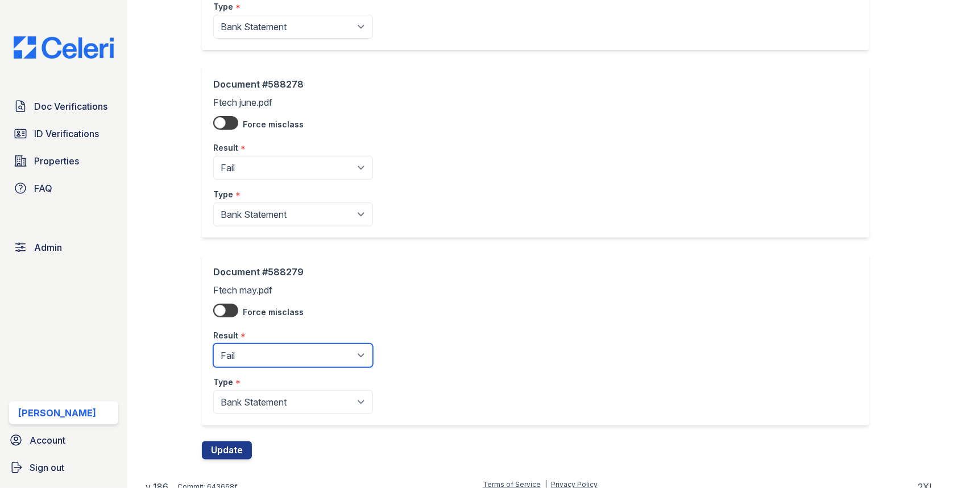
click at [270, 356] on select "Pending Sent Started Processing Pass Fail Caution Error N/A" at bounding box center [293, 355] width 160 height 24
select select "pass"
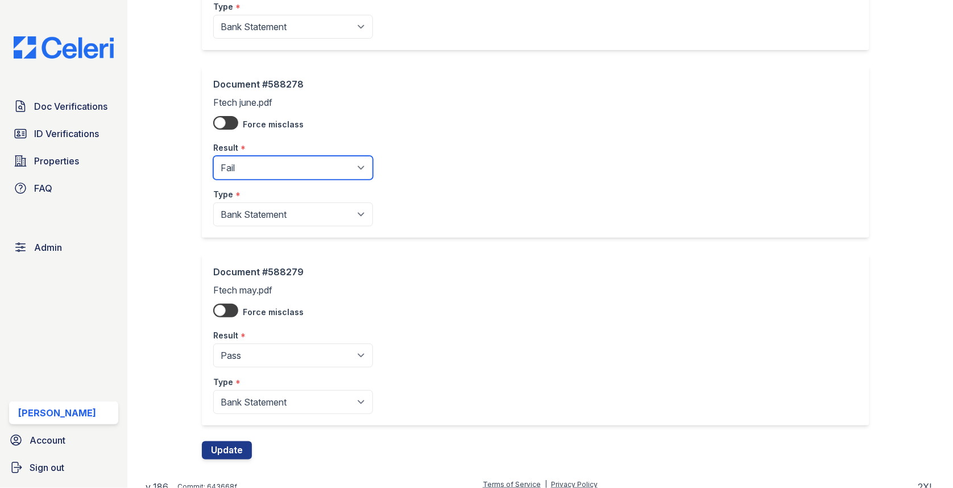
click at [267, 156] on select "Pending Sent Started Processing Pass Fail Caution Error N/A" at bounding box center [293, 168] width 160 height 24
select select "pass"
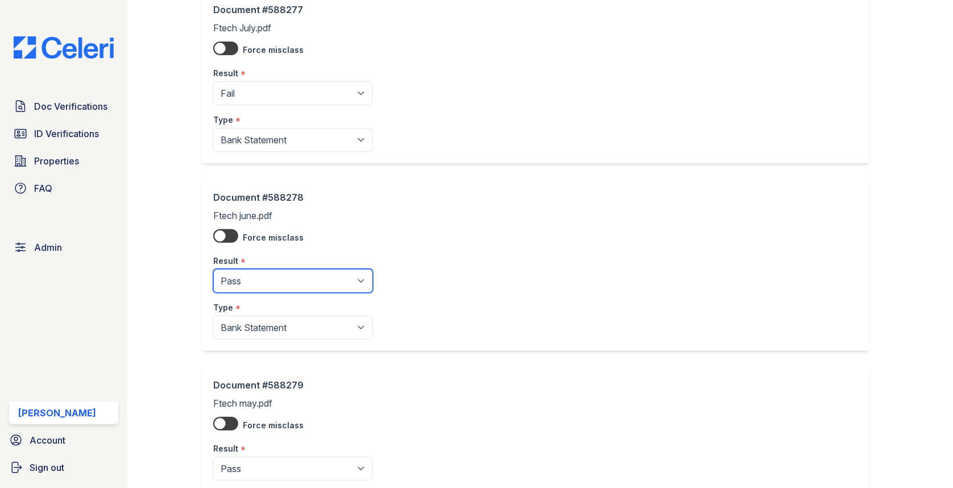
scroll to position [1514, 0]
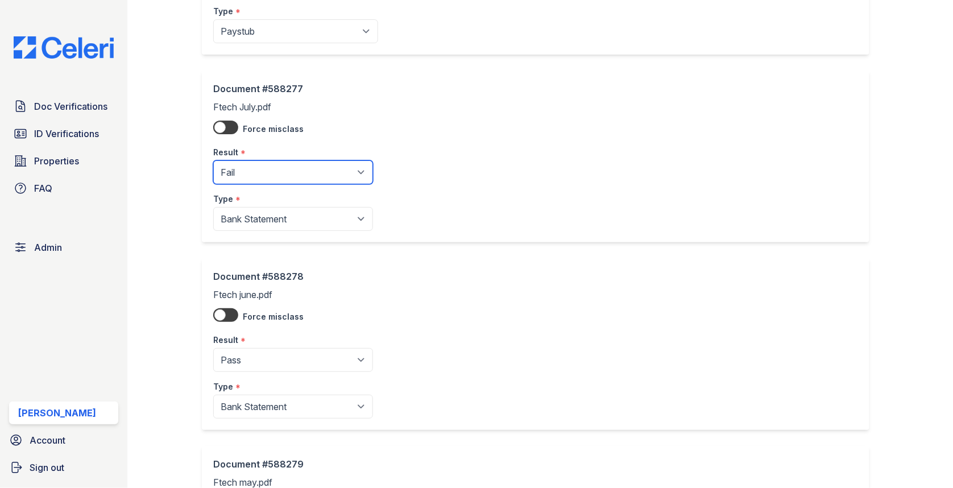
click at [284, 160] on select "Pending Sent Started Processing Pass Fail Caution Error N/A" at bounding box center [293, 172] width 160 height 24
select select "pass"
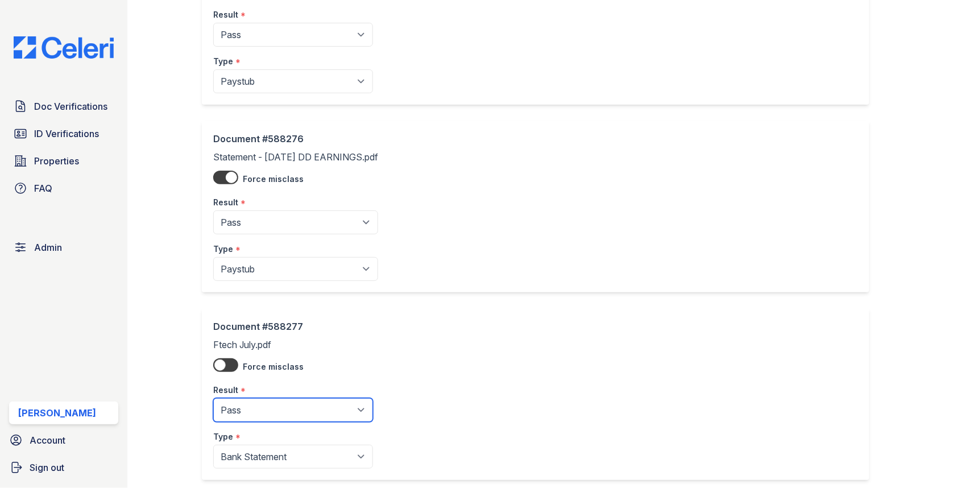
scroll to position [1706, 0]
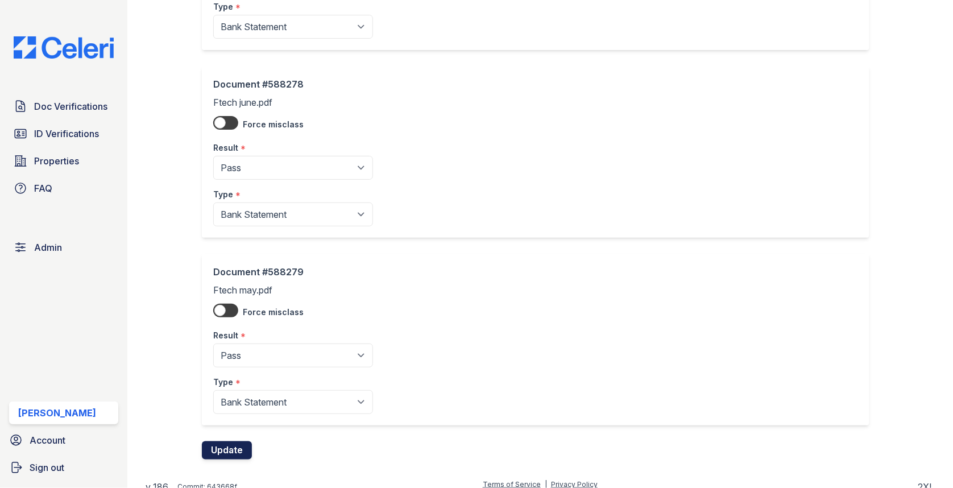
click at [236, 441] on button "Update" at bounding box center [227, 450] width 50 height 18
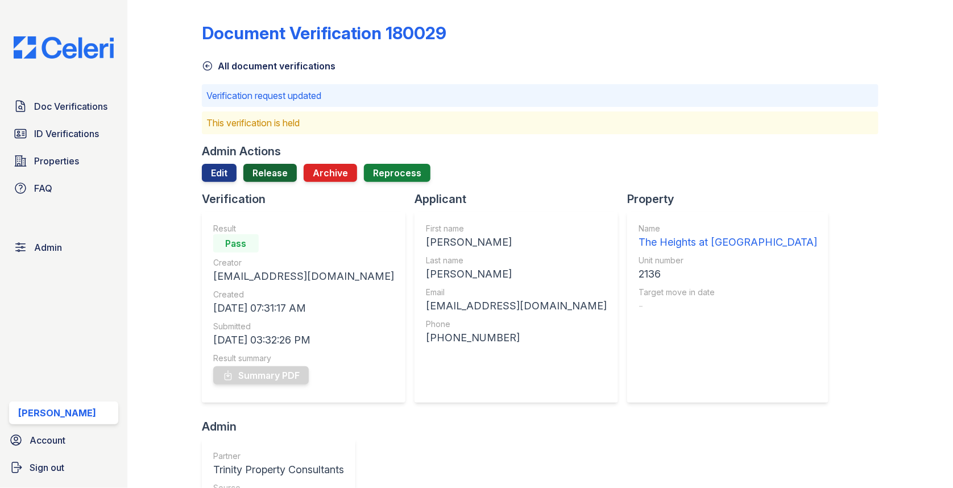
click at [269, 174] on link "Release" at bounding box center [269, 173] width 53 height 18
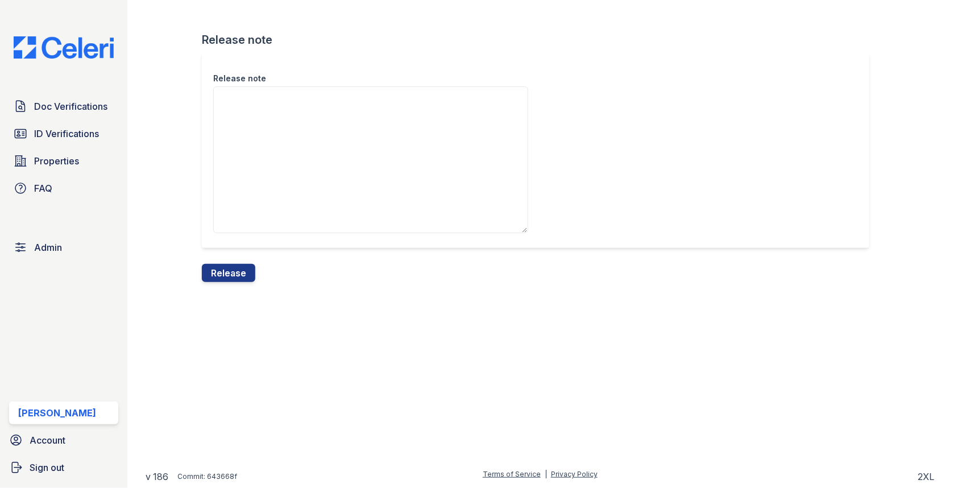
click at [243, 288] on div "Release note Release note Release" at bounding box center [539, 150] width 789 height 300
click at [243, 280] on button "Release" at bounding box center [228, 273] width 53 height 18
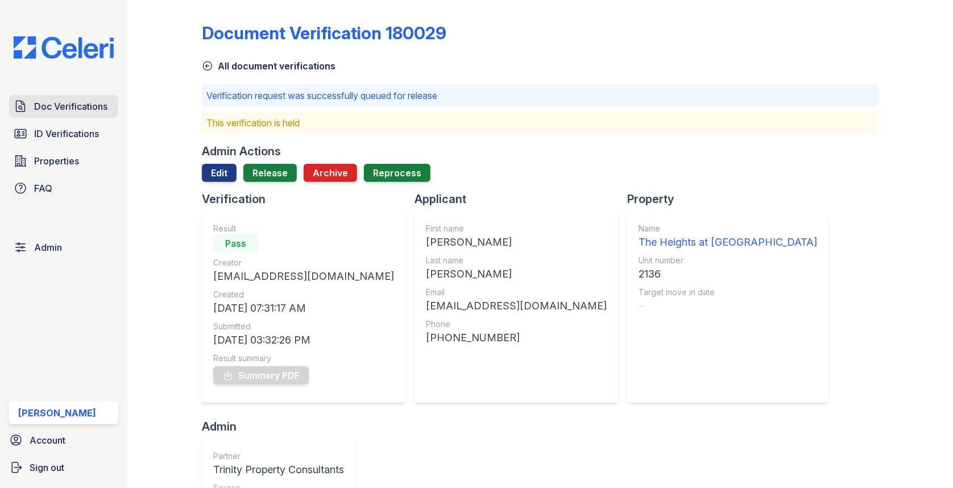
click at [83, 108] on span "Doc Verifications" at bounding box center [70, 106] width 73 height 14
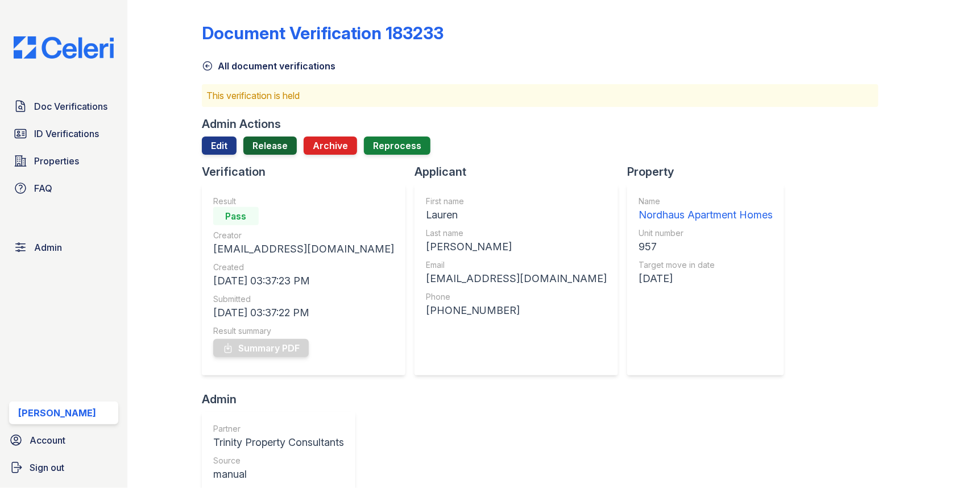
click at [271, 154] on link "Release" at bounding box center [269, 145] width 53 height 18
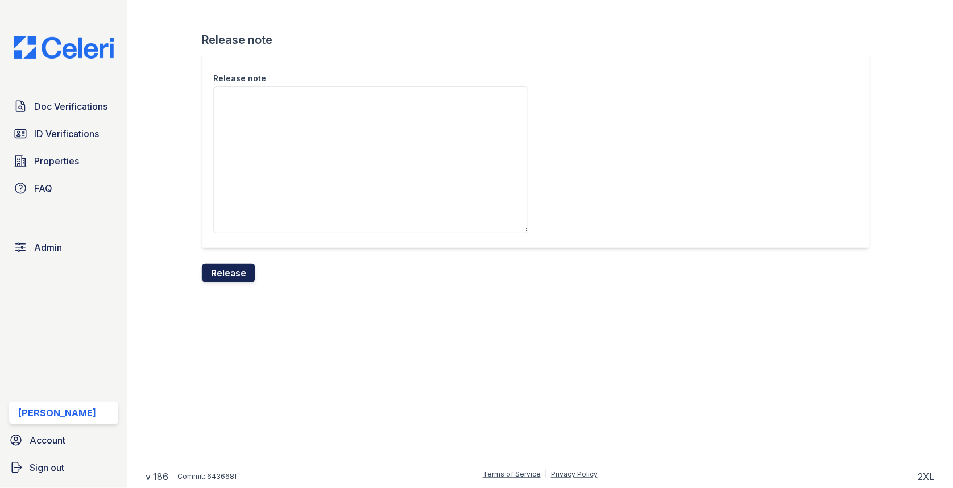
click at [247, 271] on button "Release" at bounding box center [228, 273] width 53 height 18
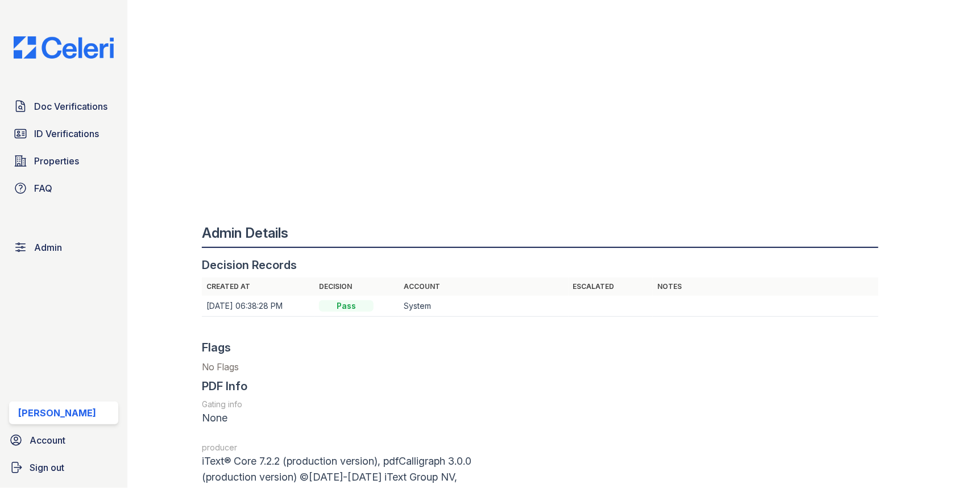
scroll to position [1033, 0]
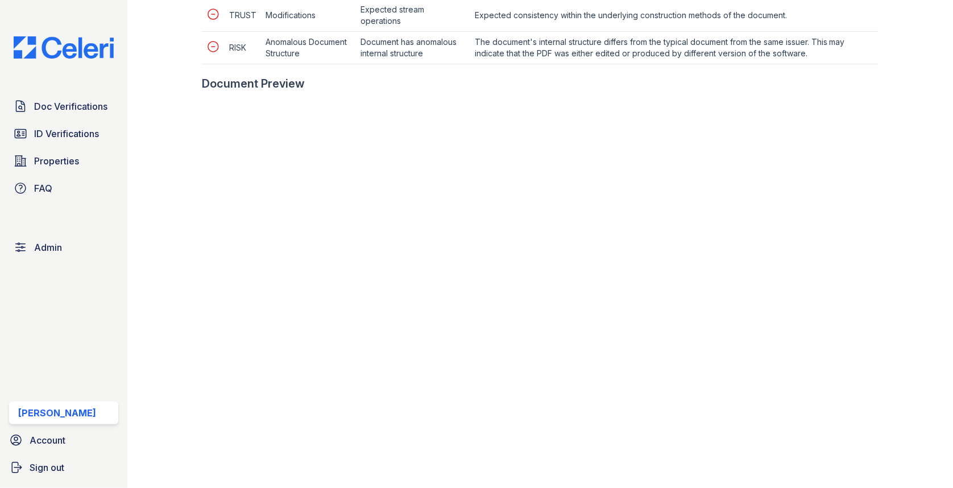
scroll to position [644, 0]
